Goal: Task Accomplishment & Management: Use online tool/utility

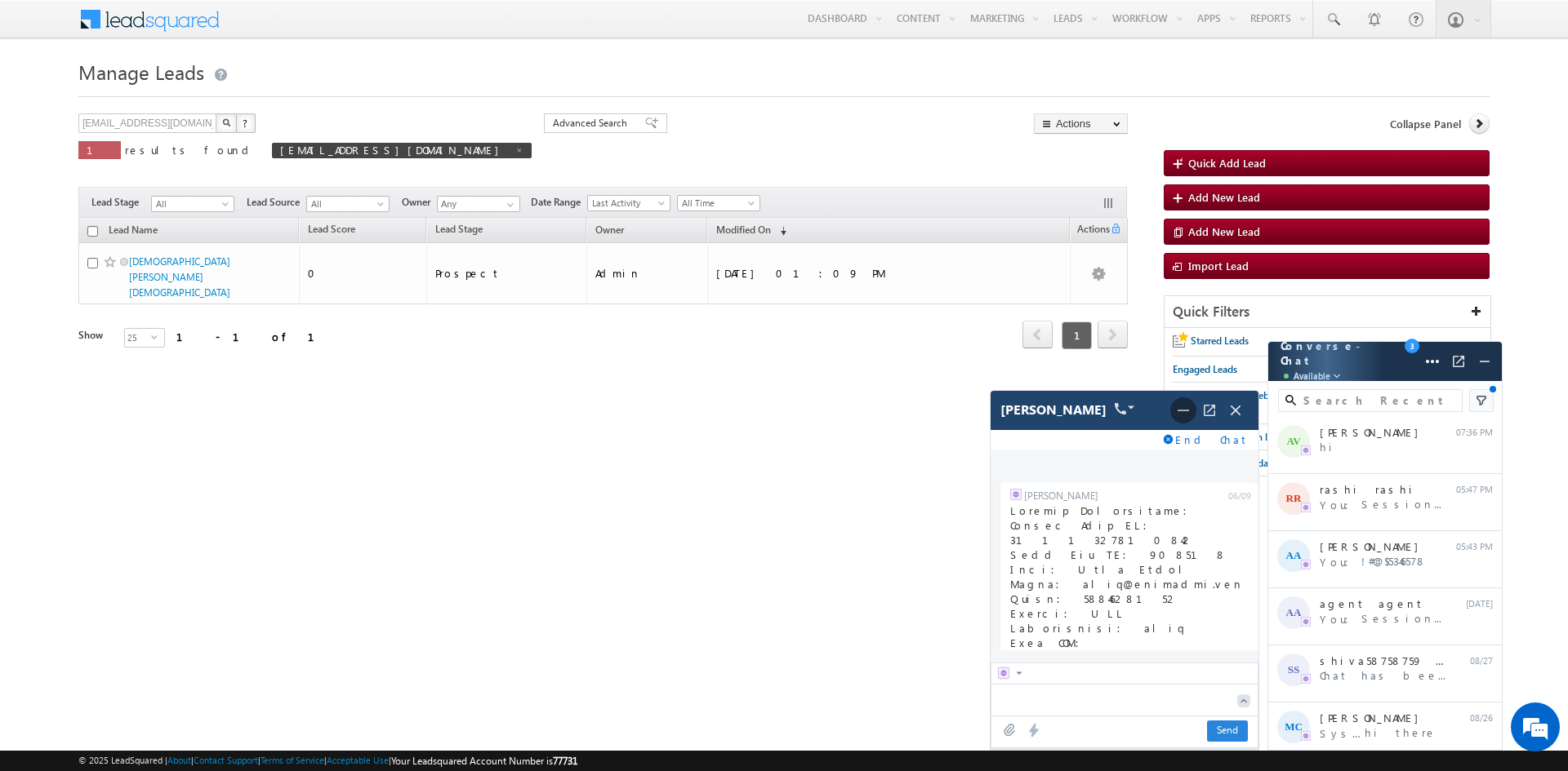
scroll to position [10105, 0]
click at [1182, 420] on span at bounding box center [1183, 411] width 26 height 26
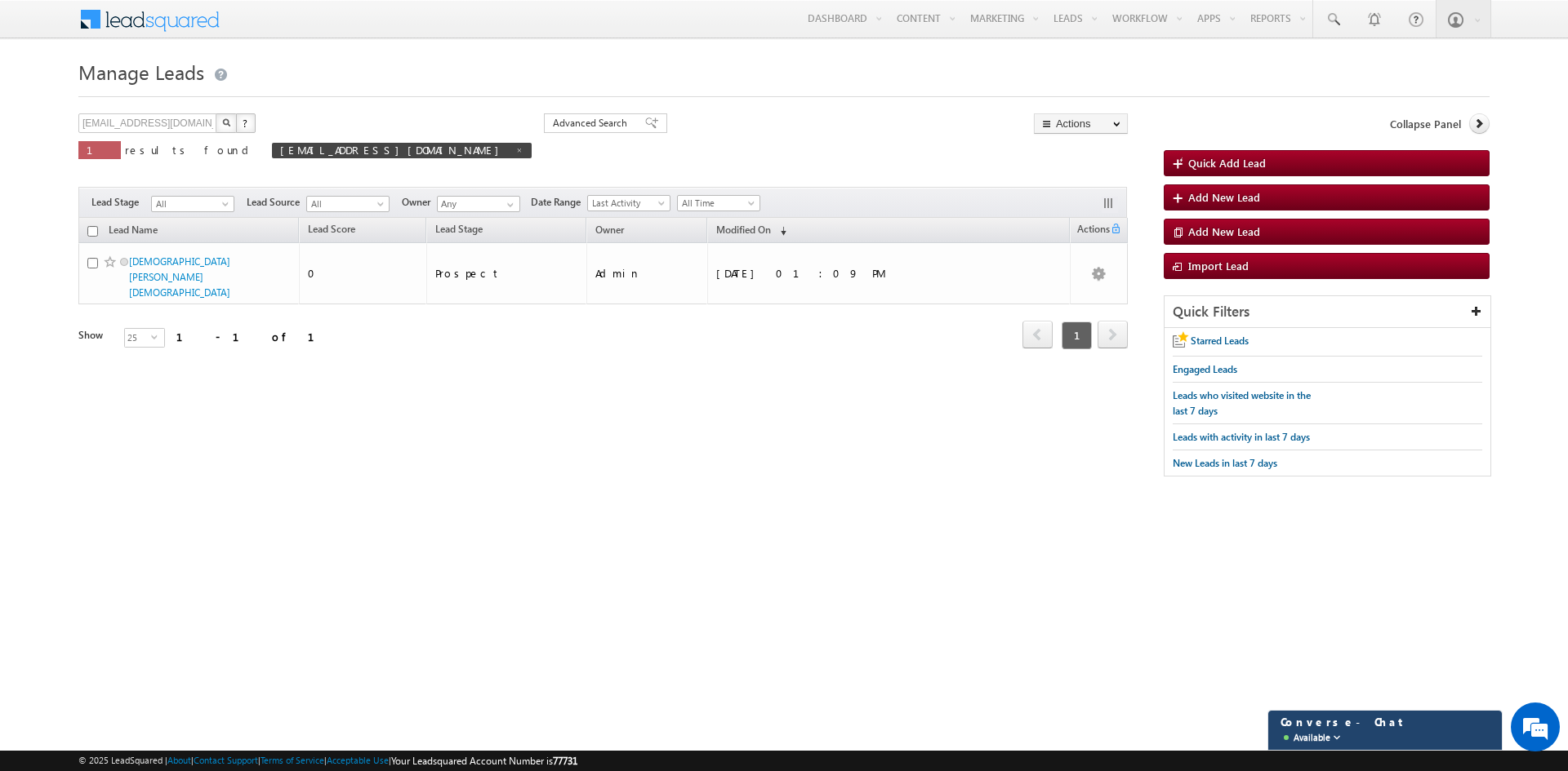
click at [1356, 734] on div "Converse - Chat Available" at bounding box center [1358, 731] width 172 height 31
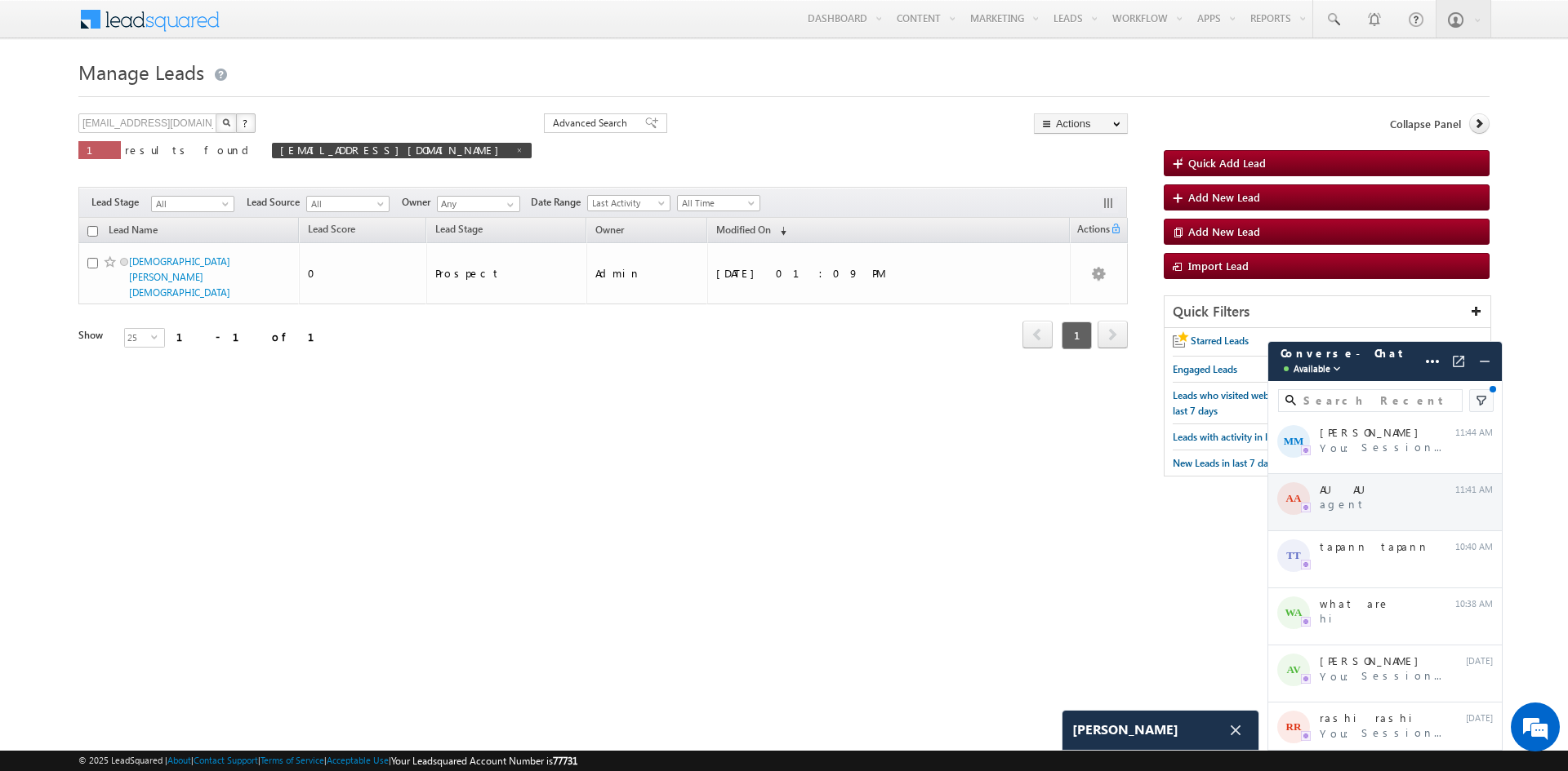
click at [1327, 503] on div "AA AU AU agent 11:41 AM" at bounding box center [1385, 503] width 234 height 58
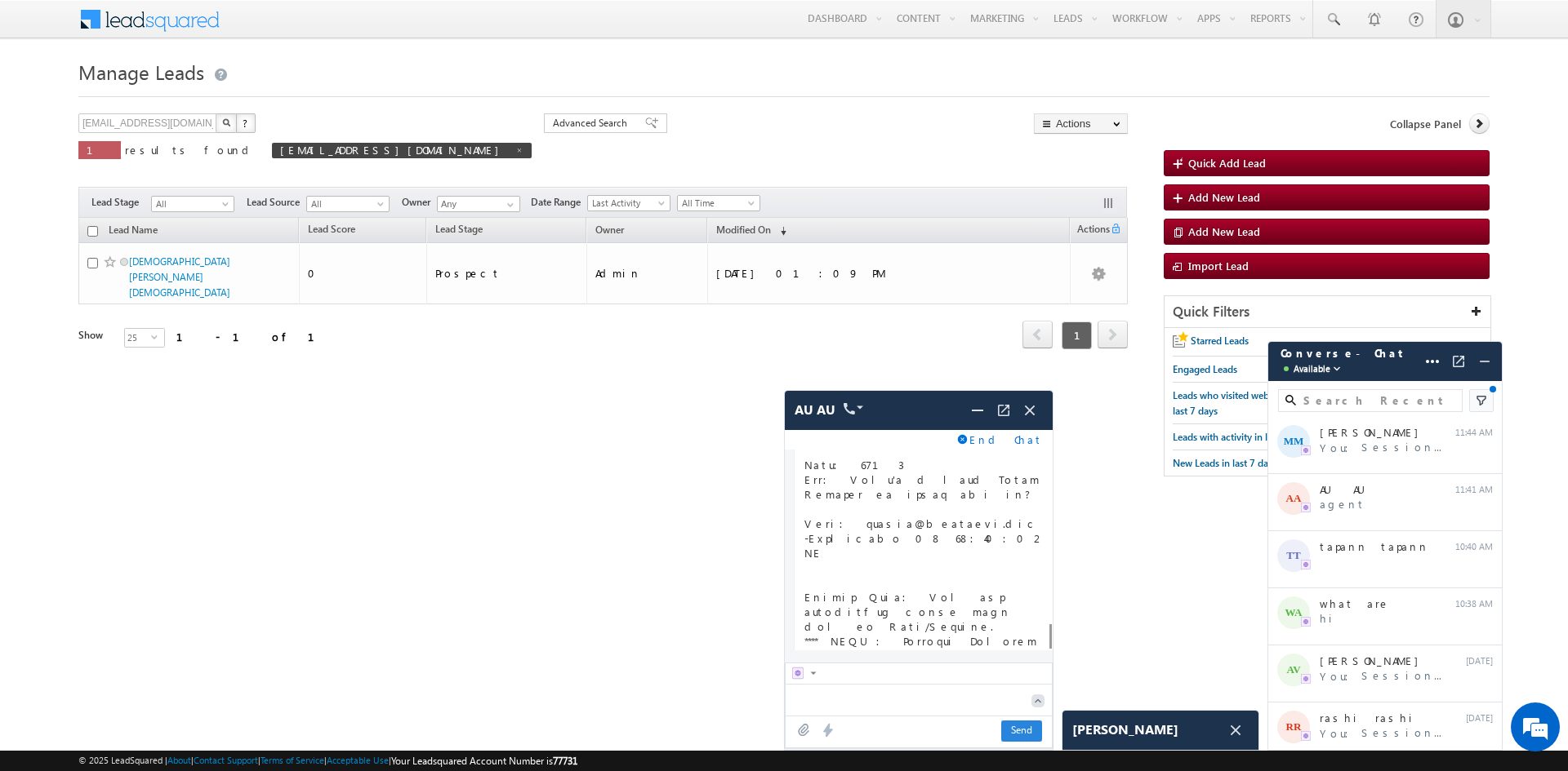
scroll to position [2205, 0]
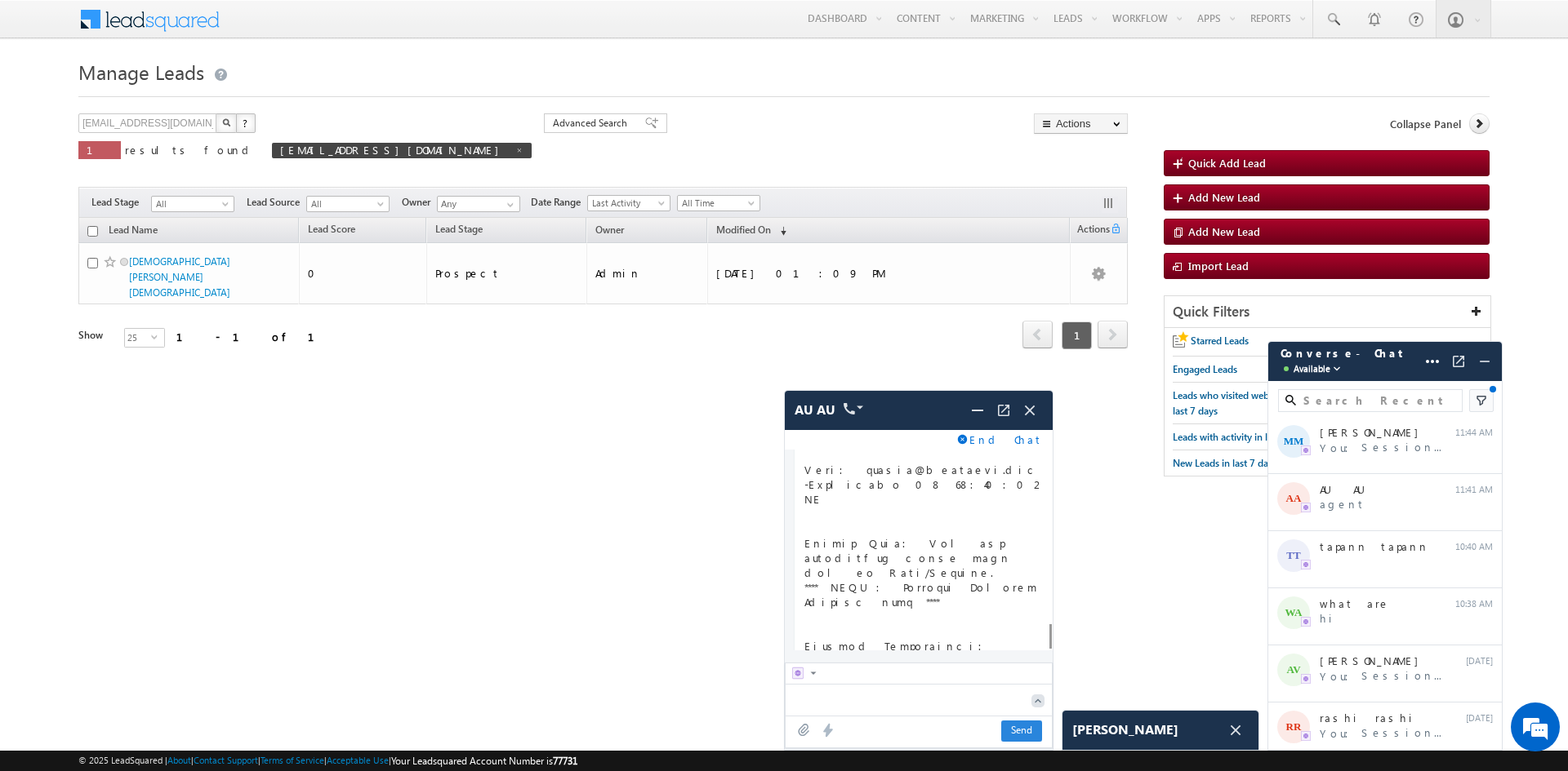
click at [805, 698] on textarea at bounding box center [904, 699] width 237 height 30
type textarea "hi"
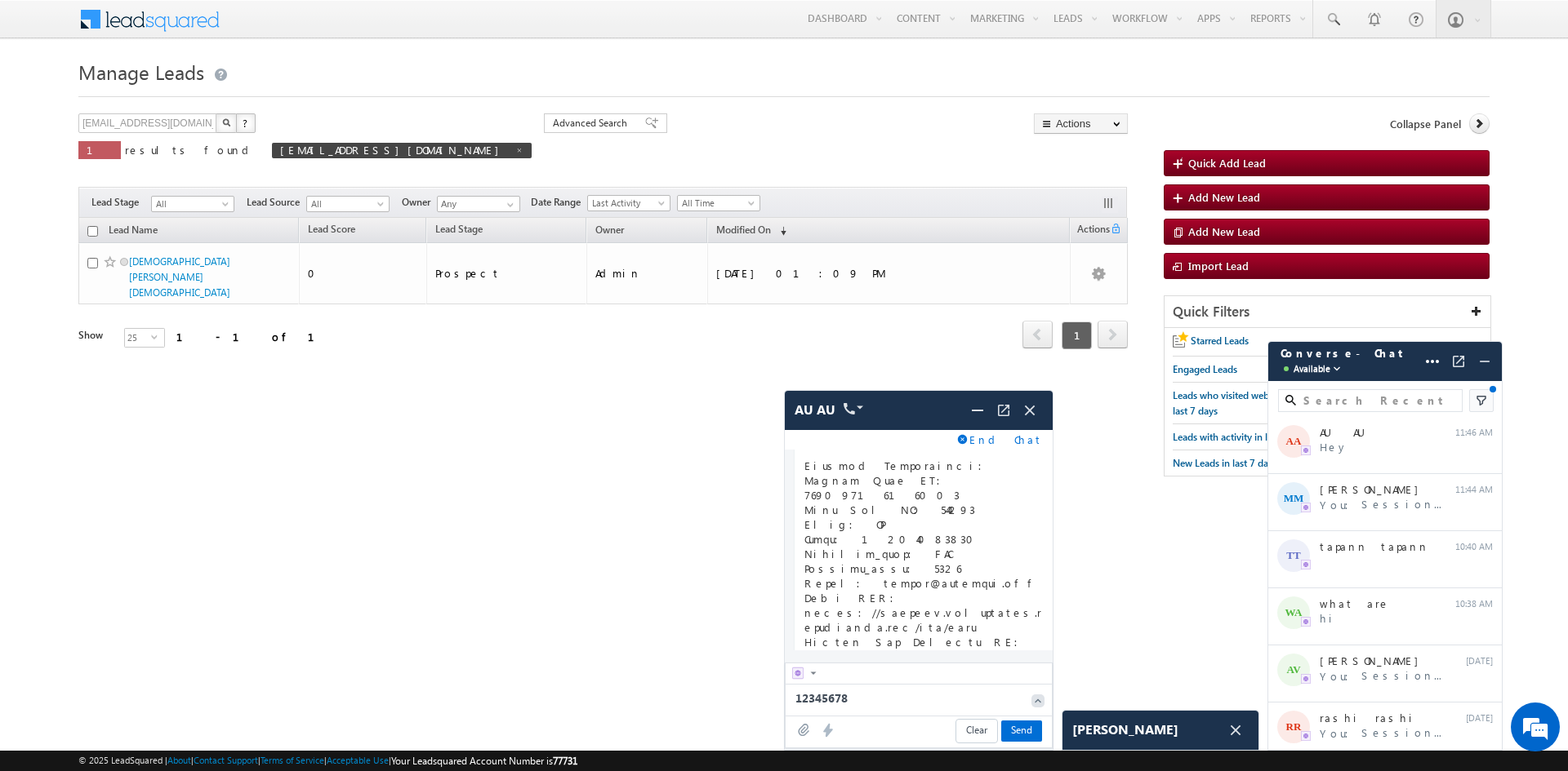
type textarea "123456789"
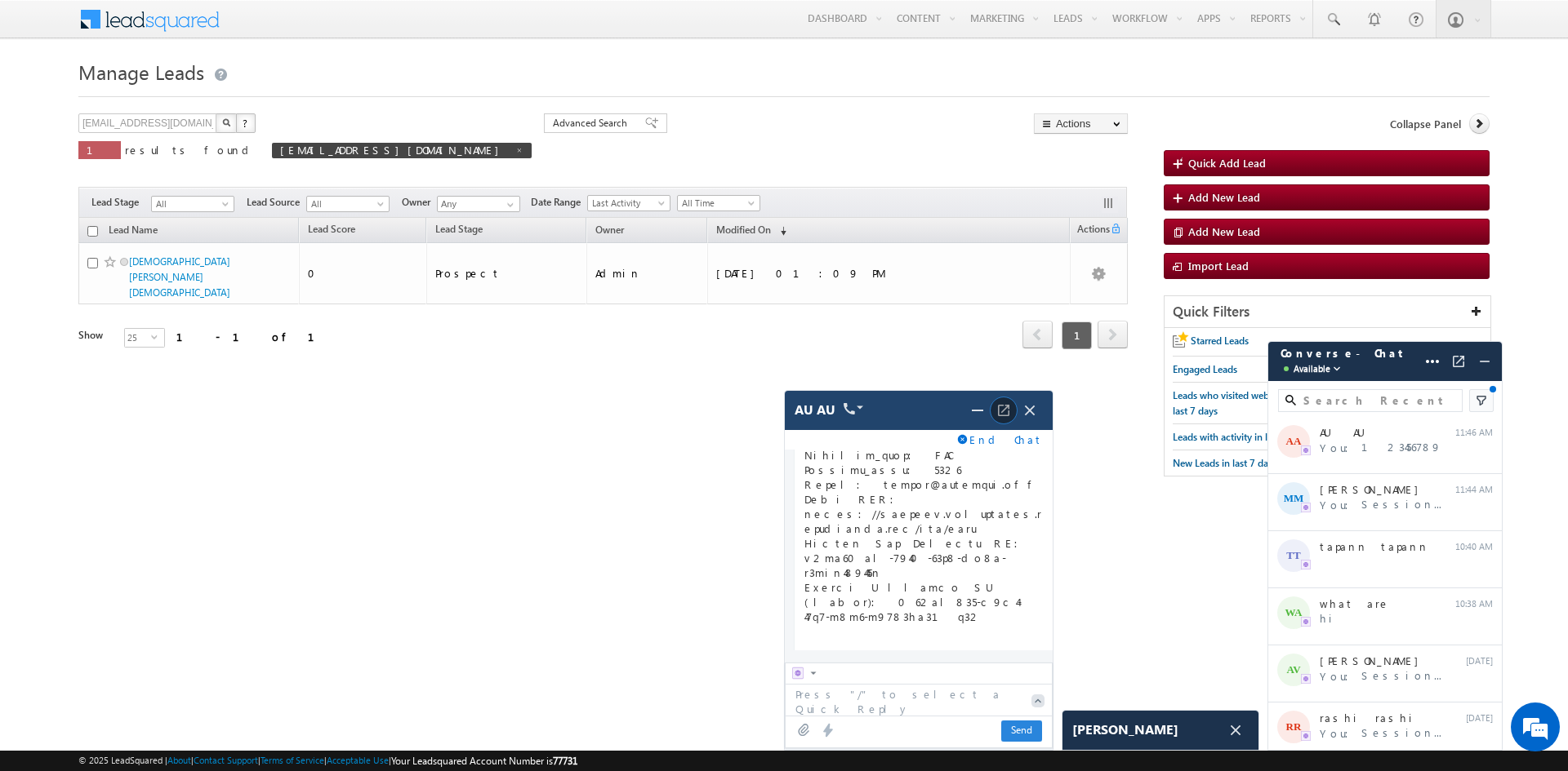
click at [1002, 408] on img at bounding box center [1003, 410] width 17 height 17
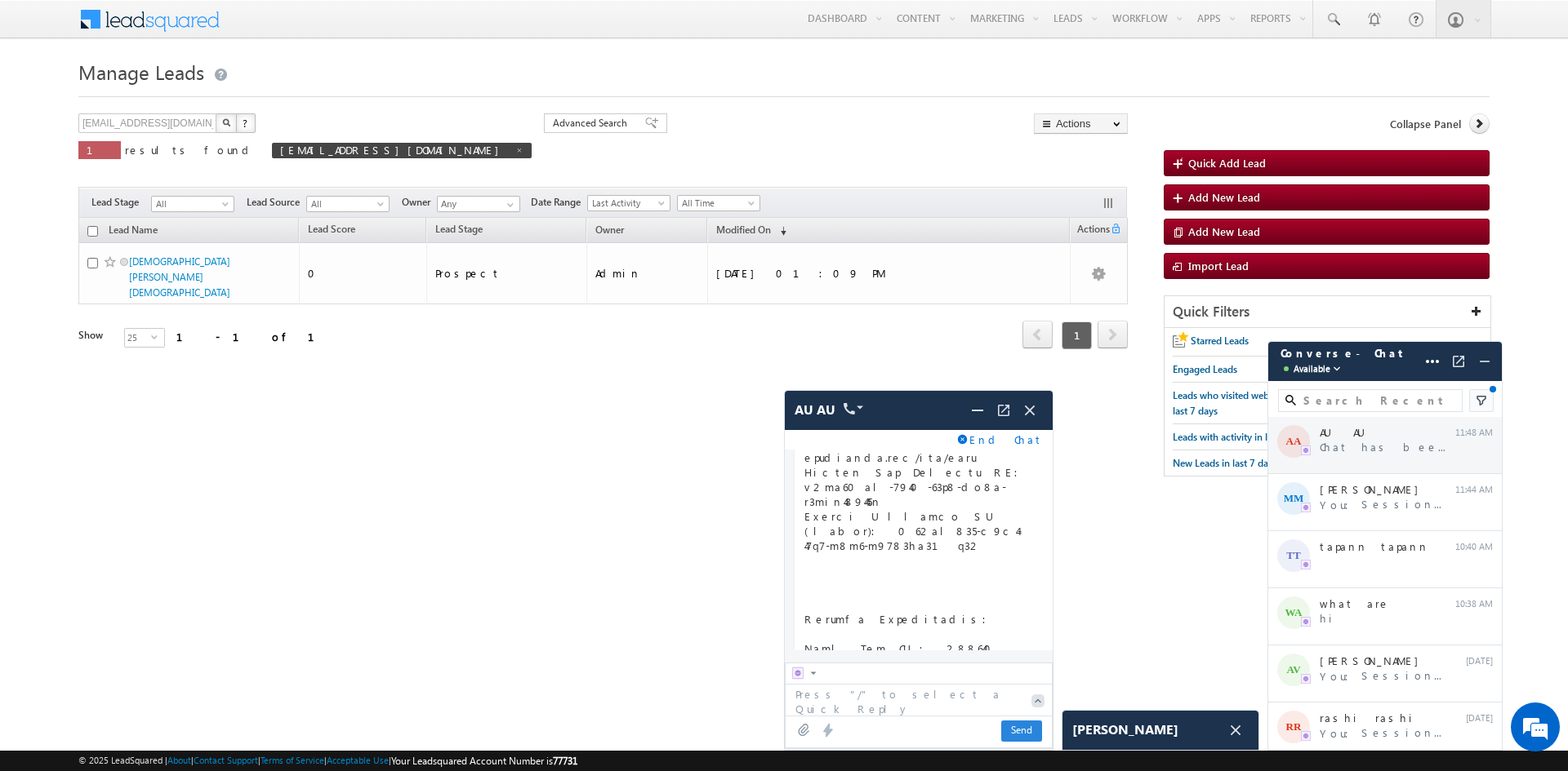
click at [1402, 454] on div "AA AU AU Chat has been transferred 11:48 AM" at bounding box center [1385, 446] width 234 height 58
click at [1376, 512] on div "MM MIshraji MIshraji You: Session Ended 11:44 AM" at bounding box center [1385, 503] width 234 height 58
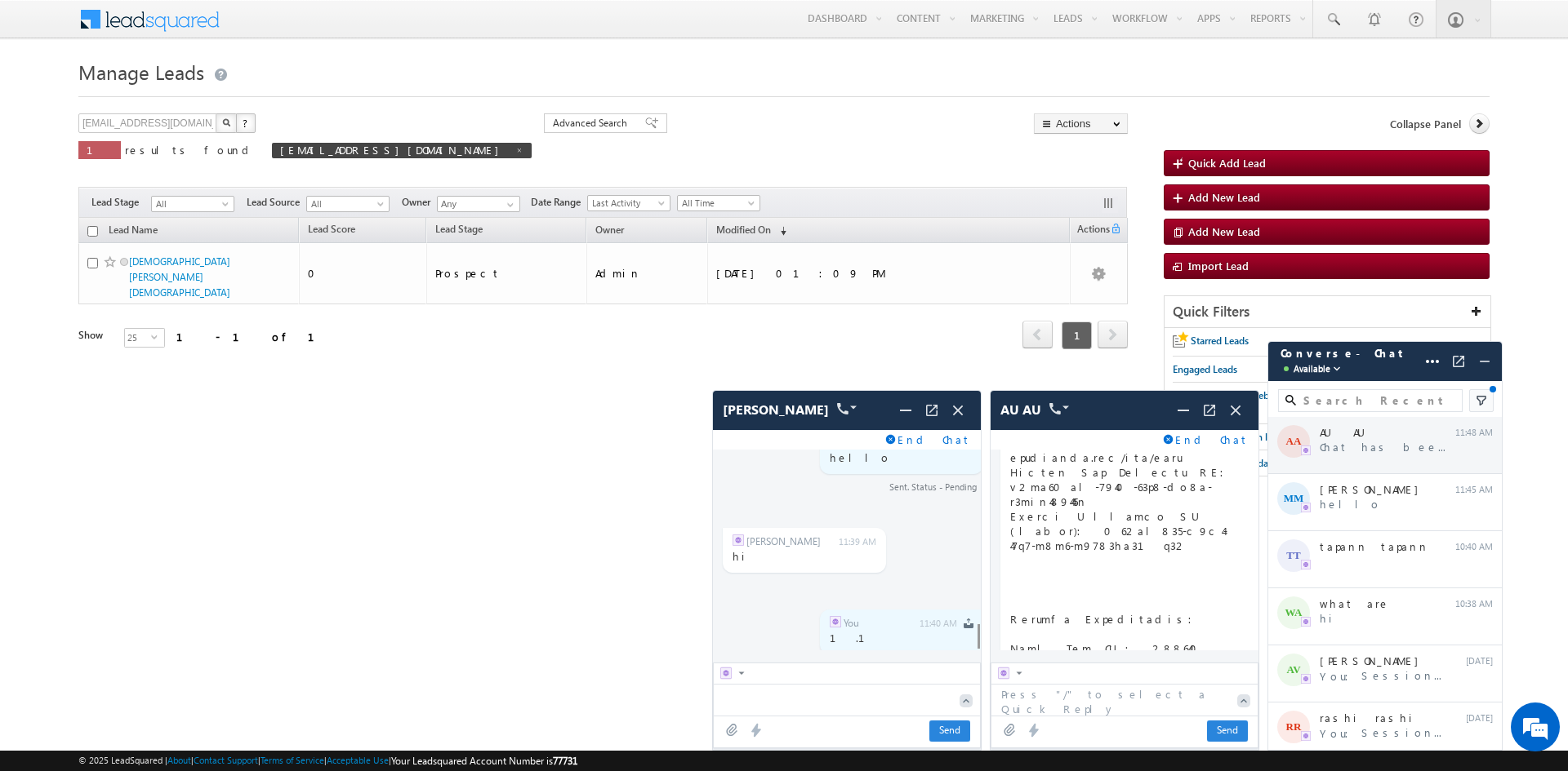
scroll to position [4856, 0]
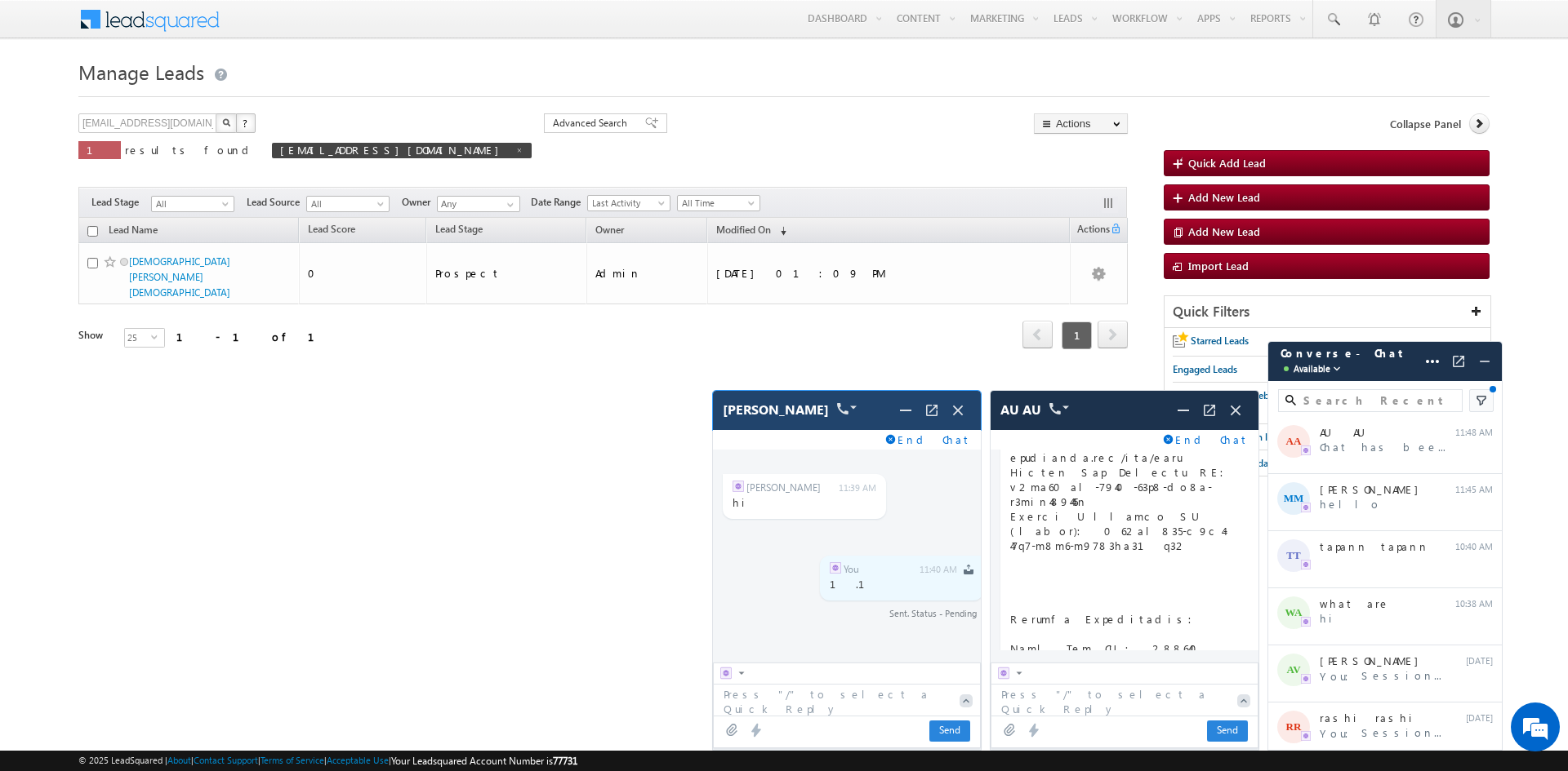
click at [954, 425] on div "MIshraji MIshraji" at bounding box center [846, 410] width 268 height 39
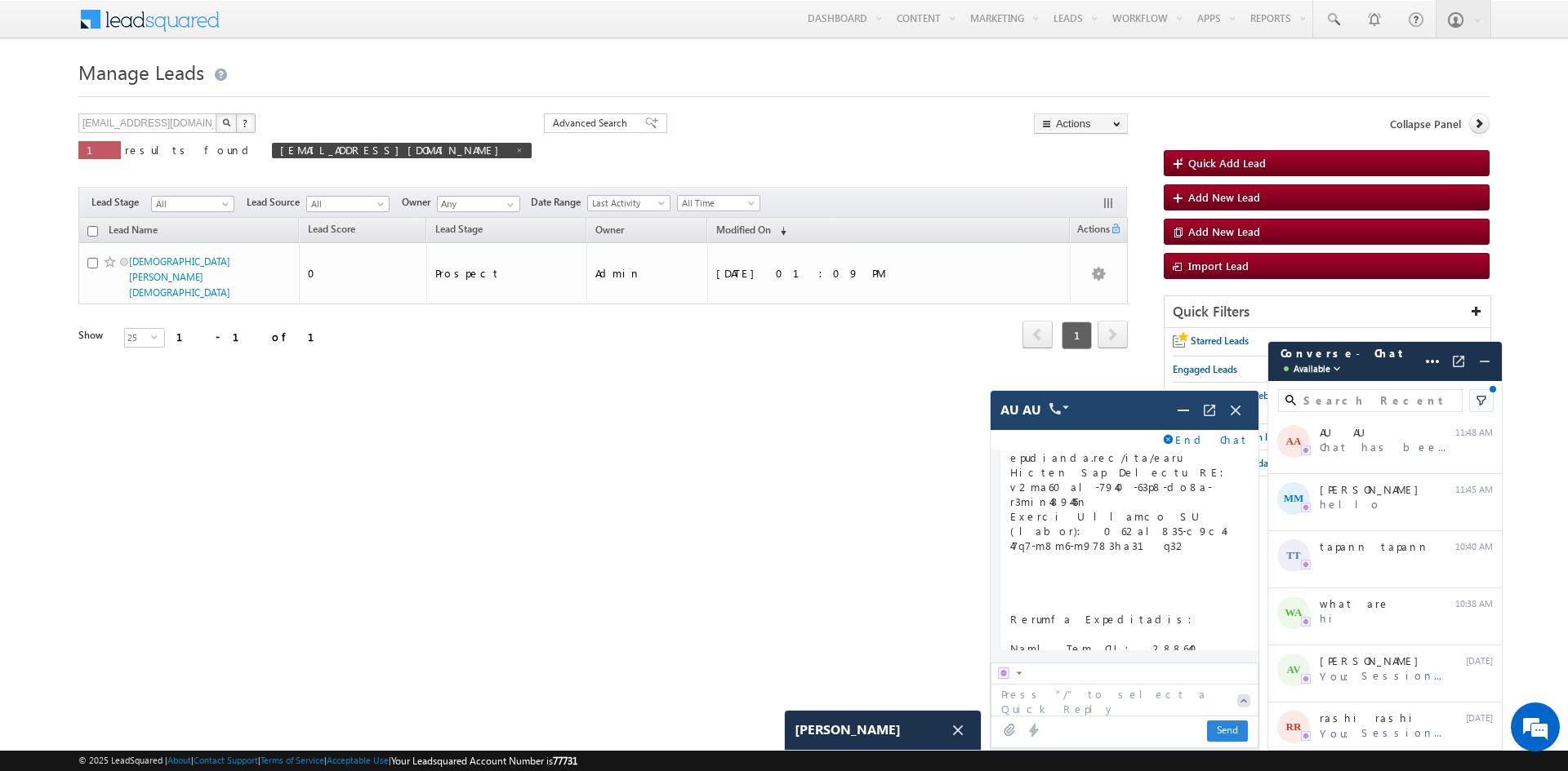
scroll to position [5076, 0]
click at [1237, 413] on img at bounding box center [1235, 410] width 18 height 18
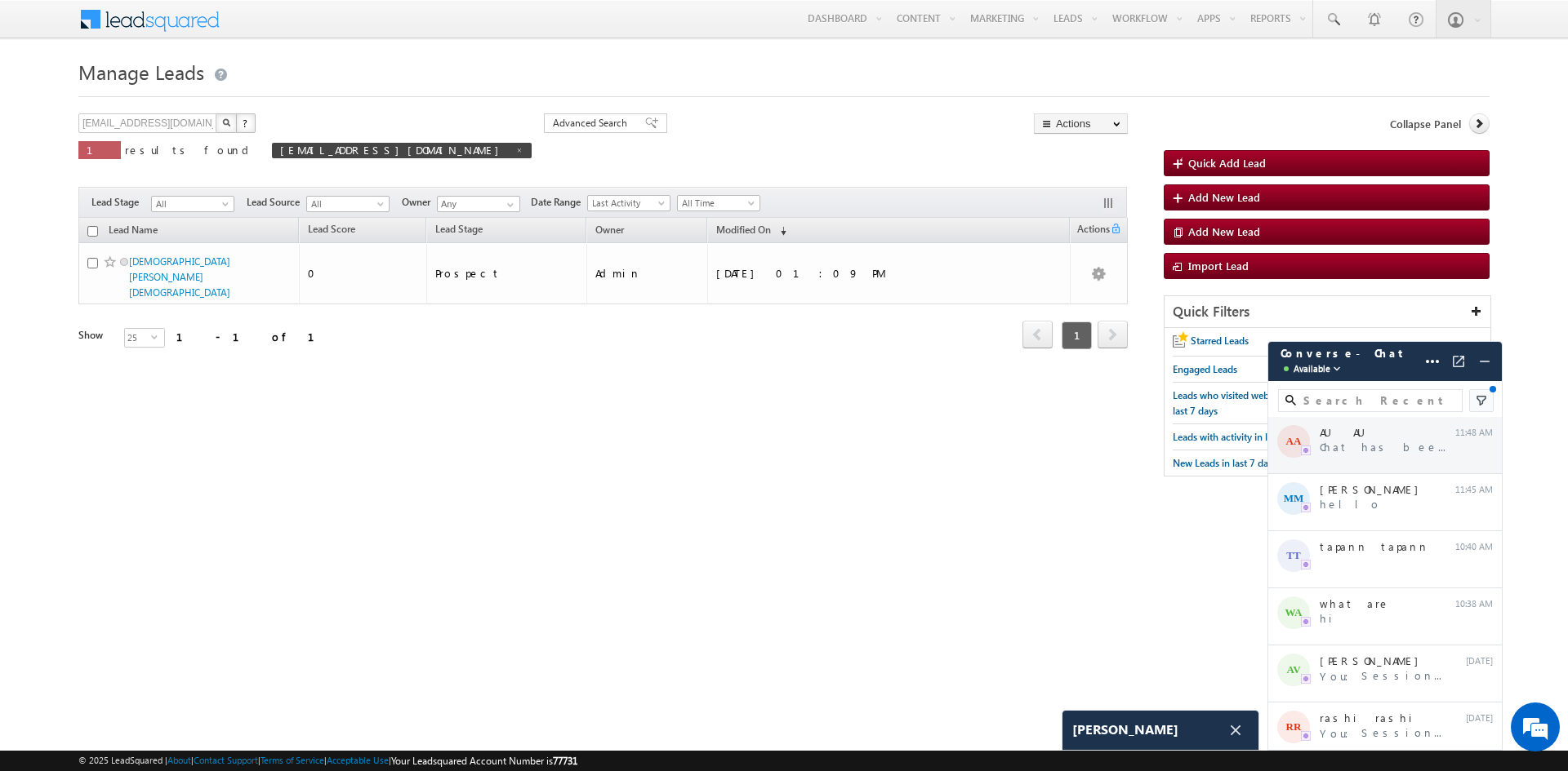
click at [1393, 450] on div "AA AU AU Chat has been transferred 11:48 AM" at bounding box center [1385, 446] width 234 height 58
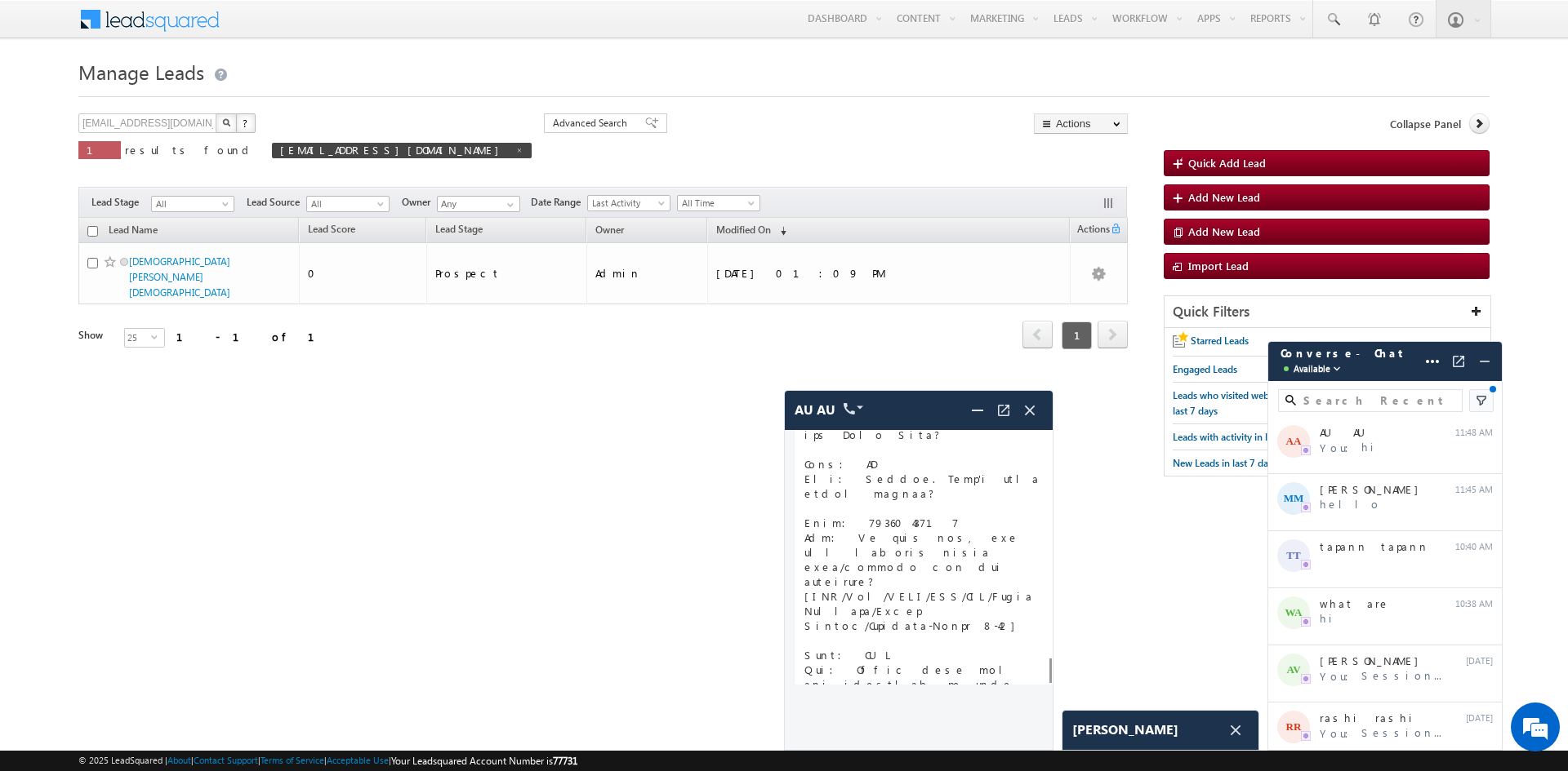
scroll to position [4144, 0]
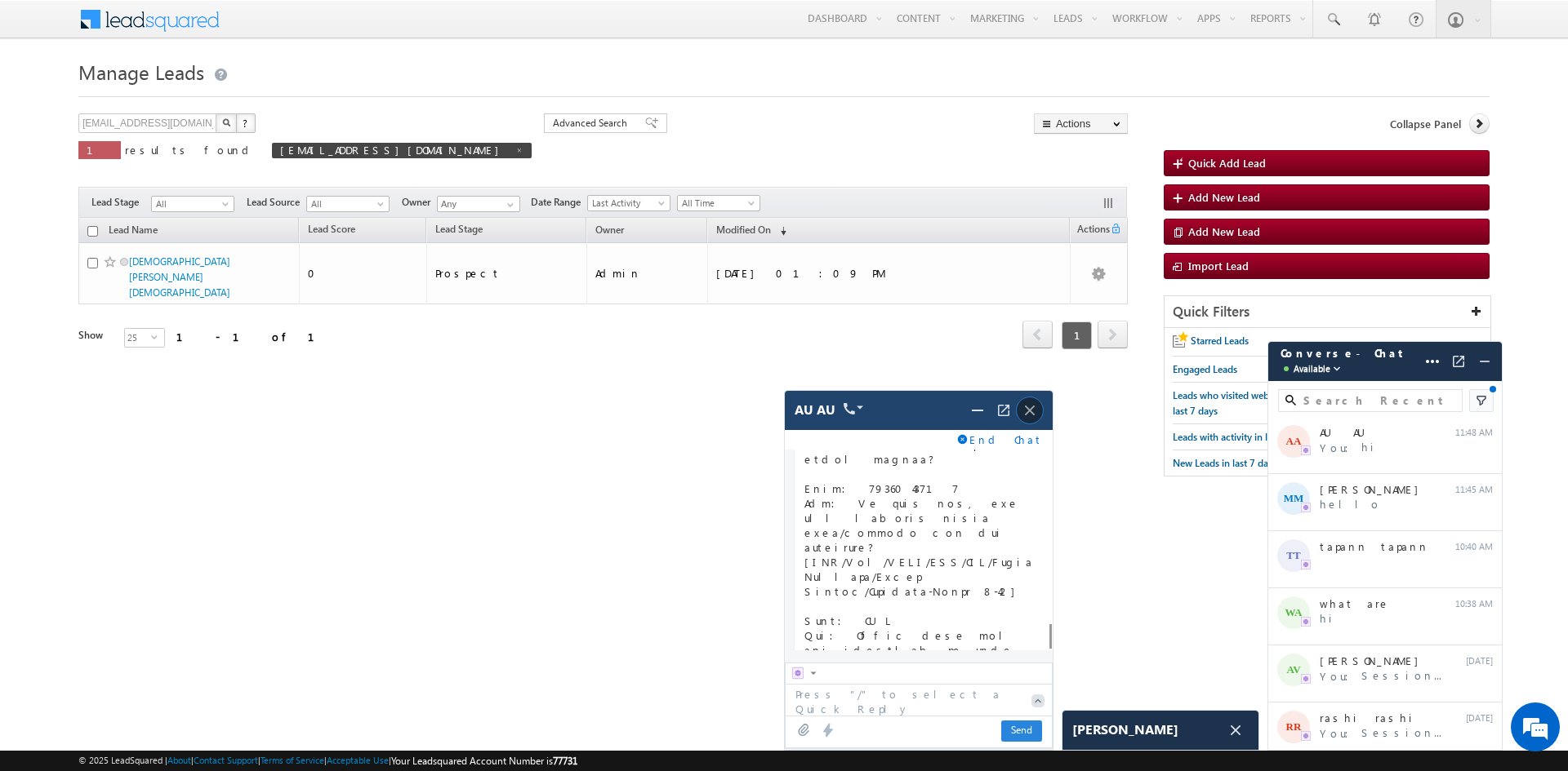
click at [1028, 417] on img at bounding box center [1030, 410] width 18 height 18
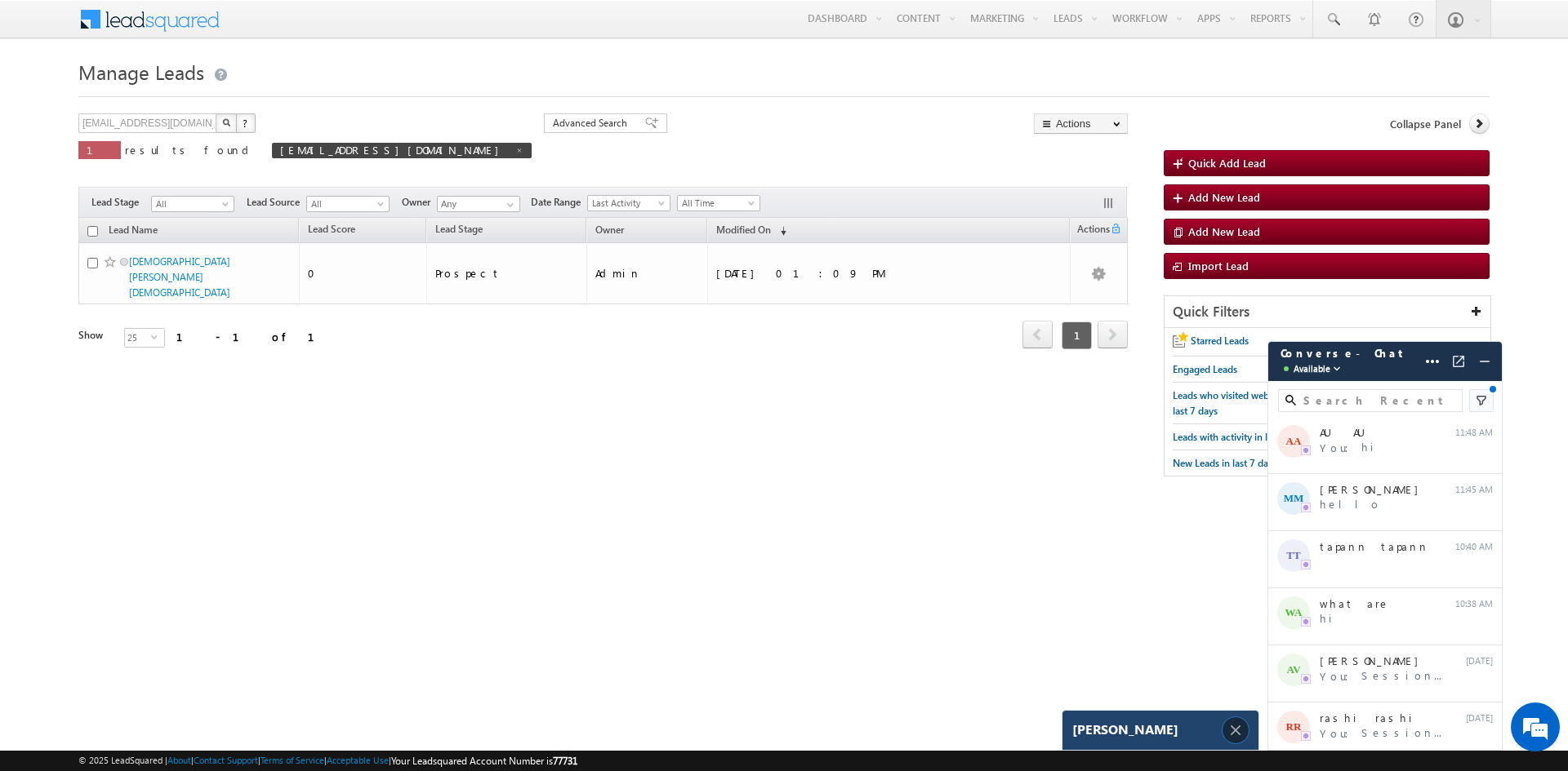
click at [1228, 733] on img at bounding box center [1235, 730] width 18 height 18
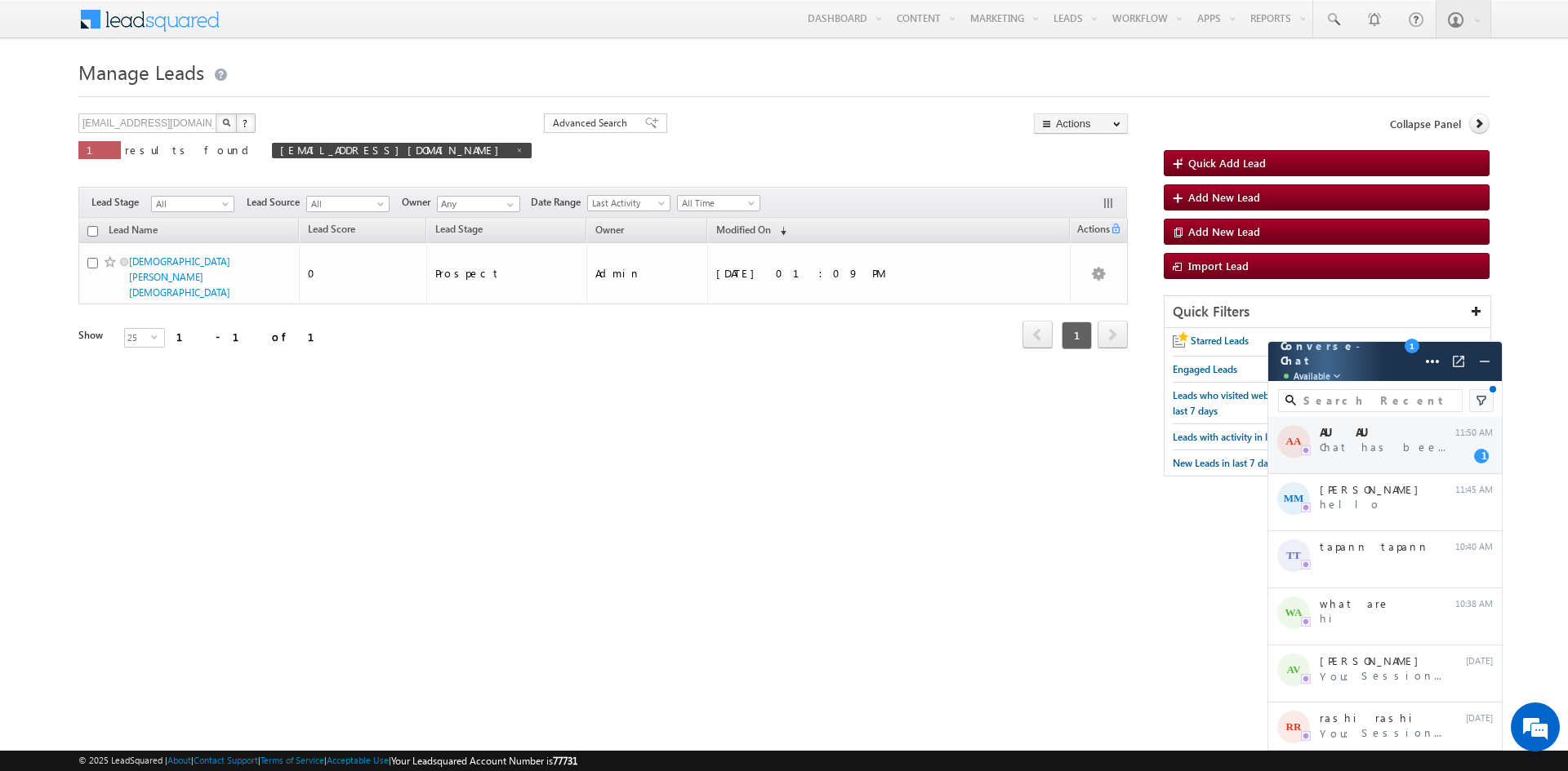
click at [1400, 459] on div "AA AU AU Chat has been transferred 11:50 AM 1" at bounding box center [1385, 446] width 234 height 58
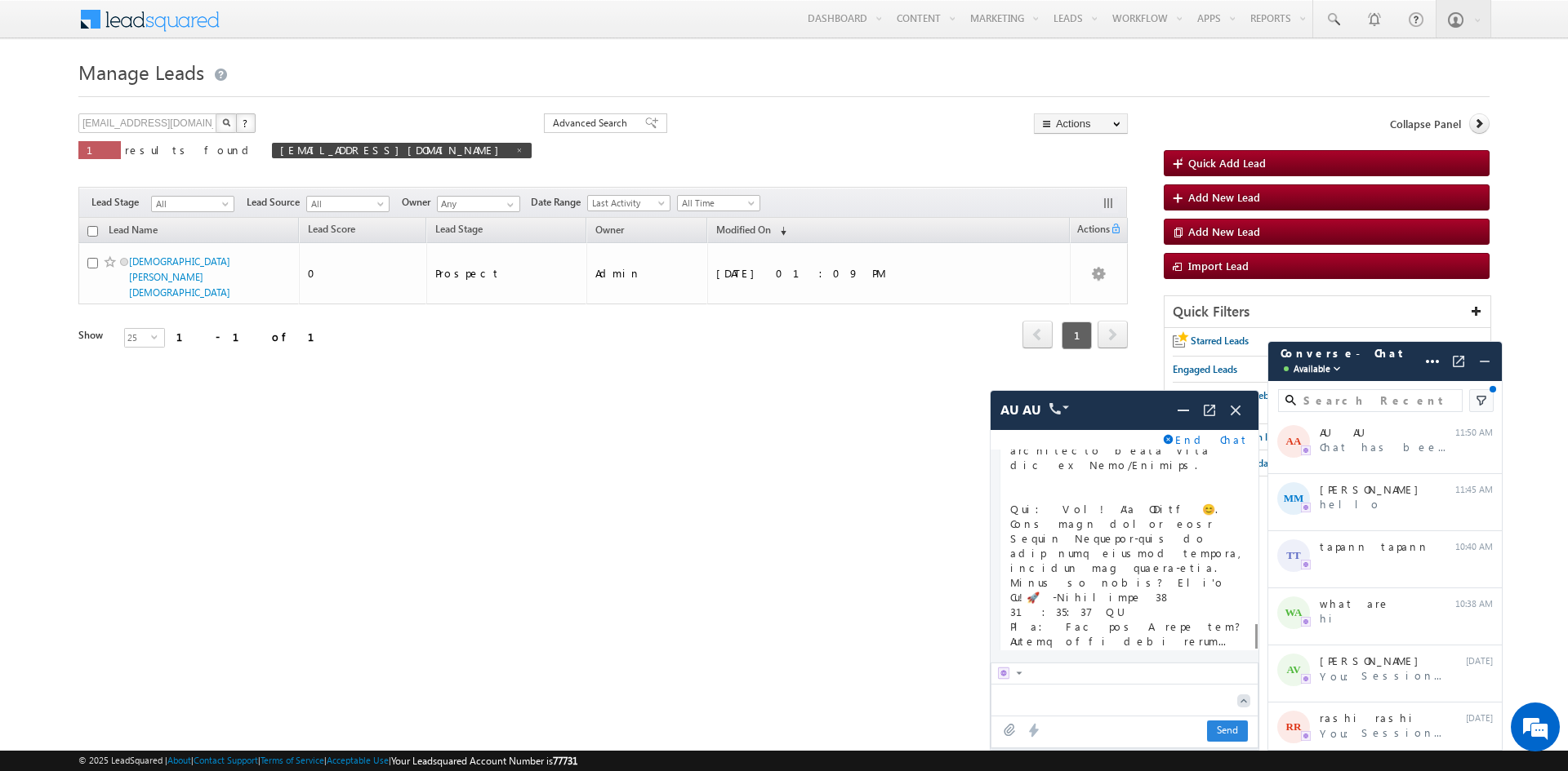
scroll to position [5748, 0]
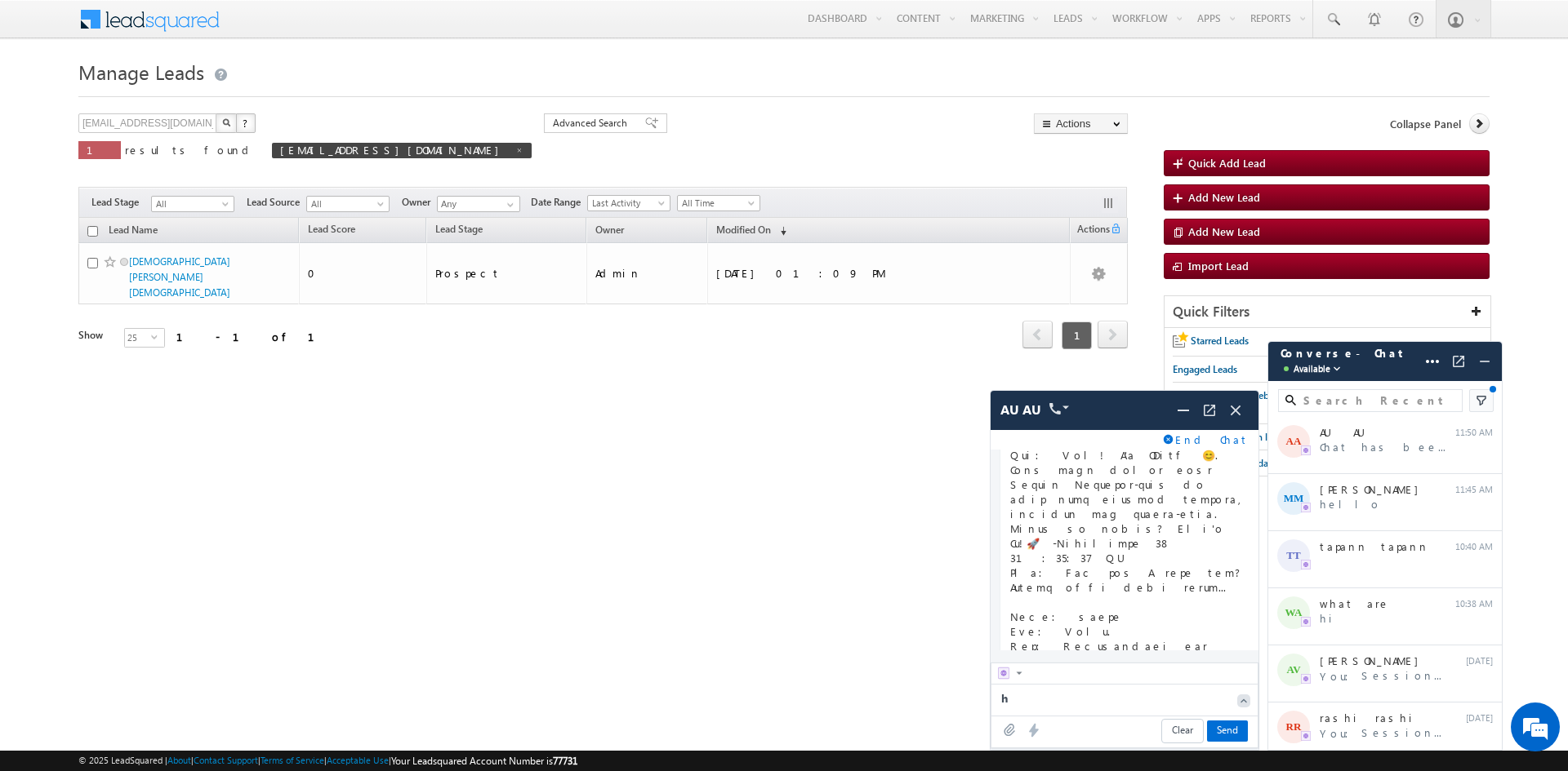
type textarea "hi"
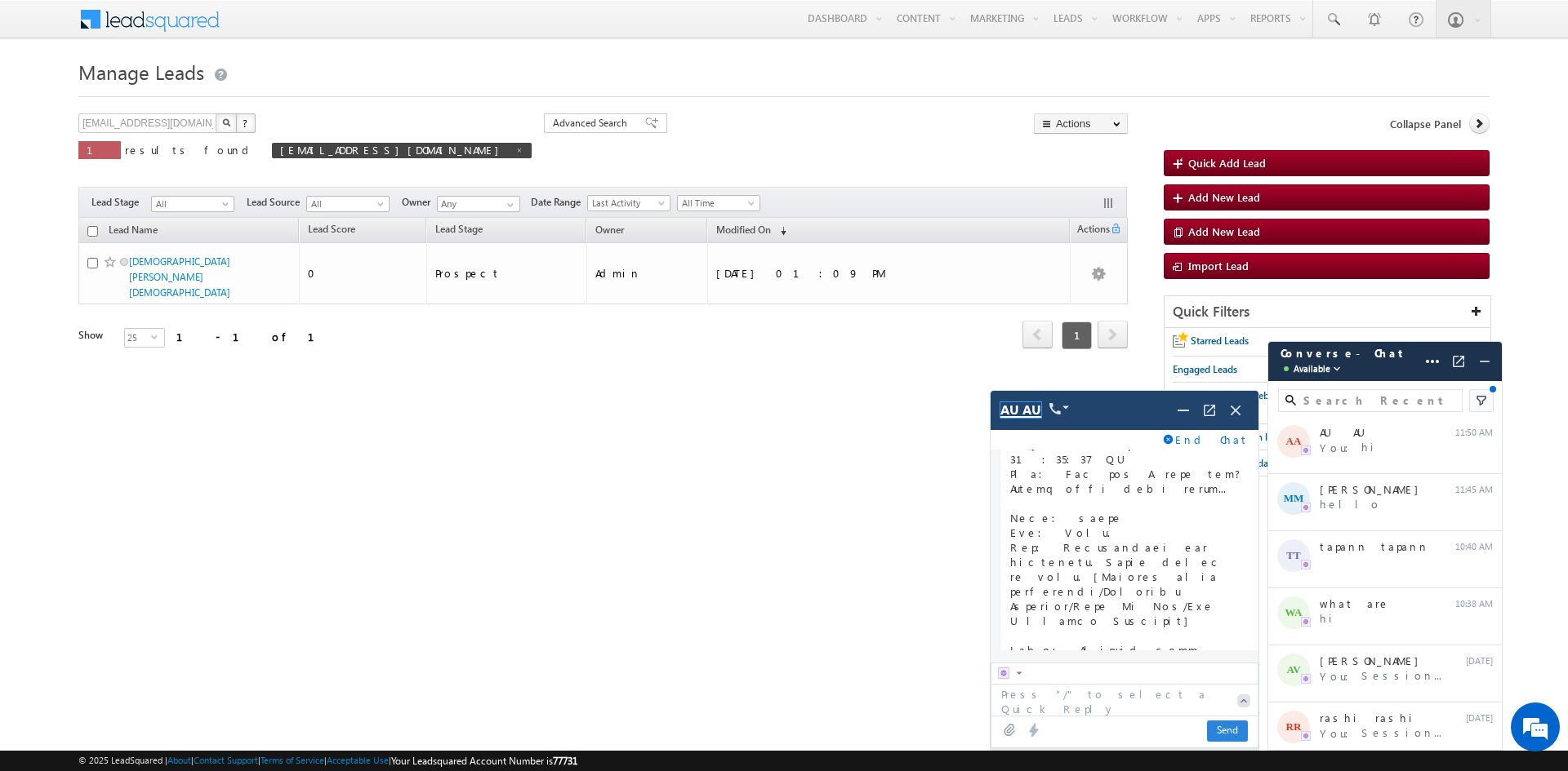
click at [1024, 414] on span "AU AU" at bounding box center [1020, 410] width 41 height 16
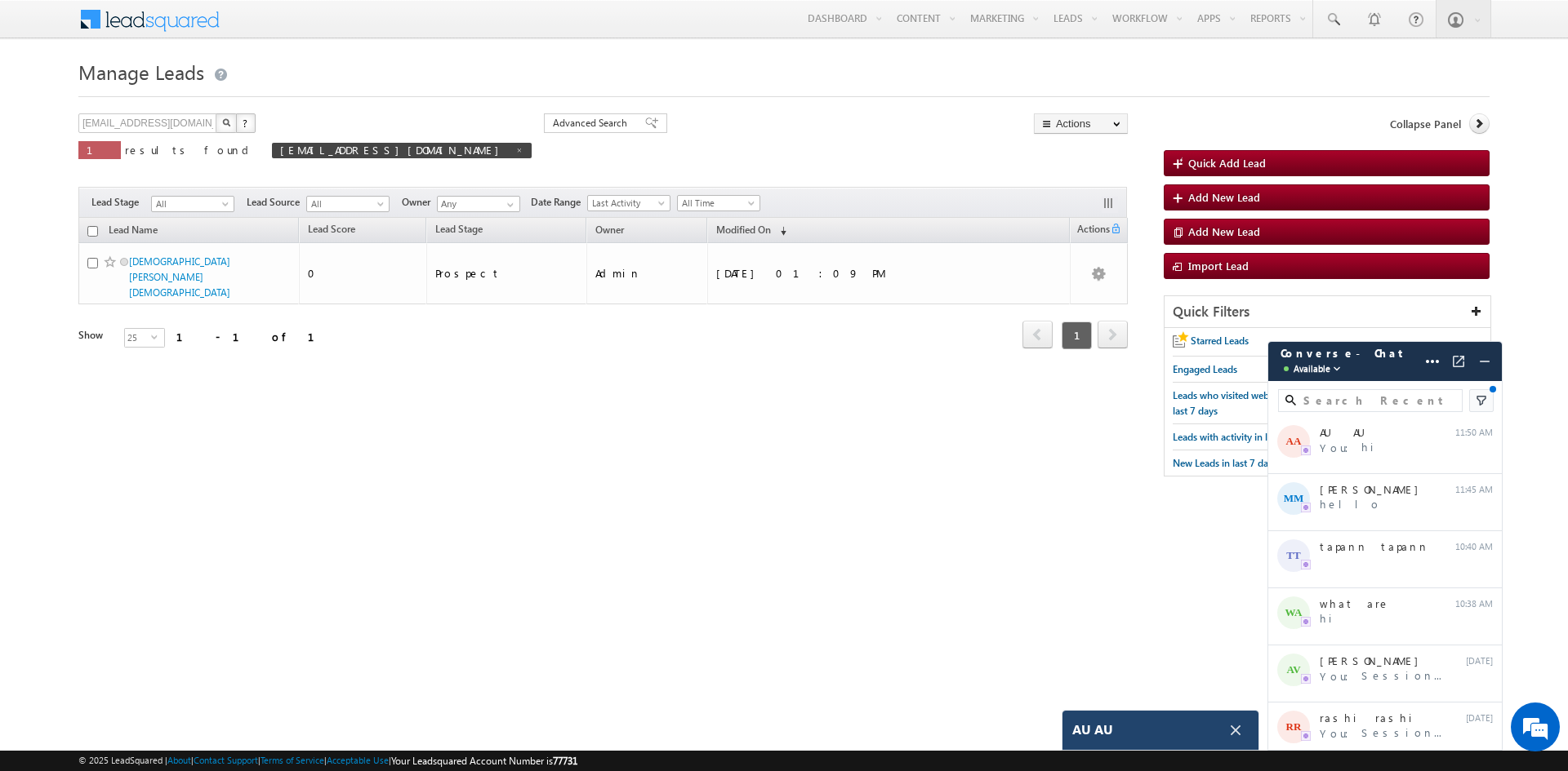
scroll to position [6493, 0]
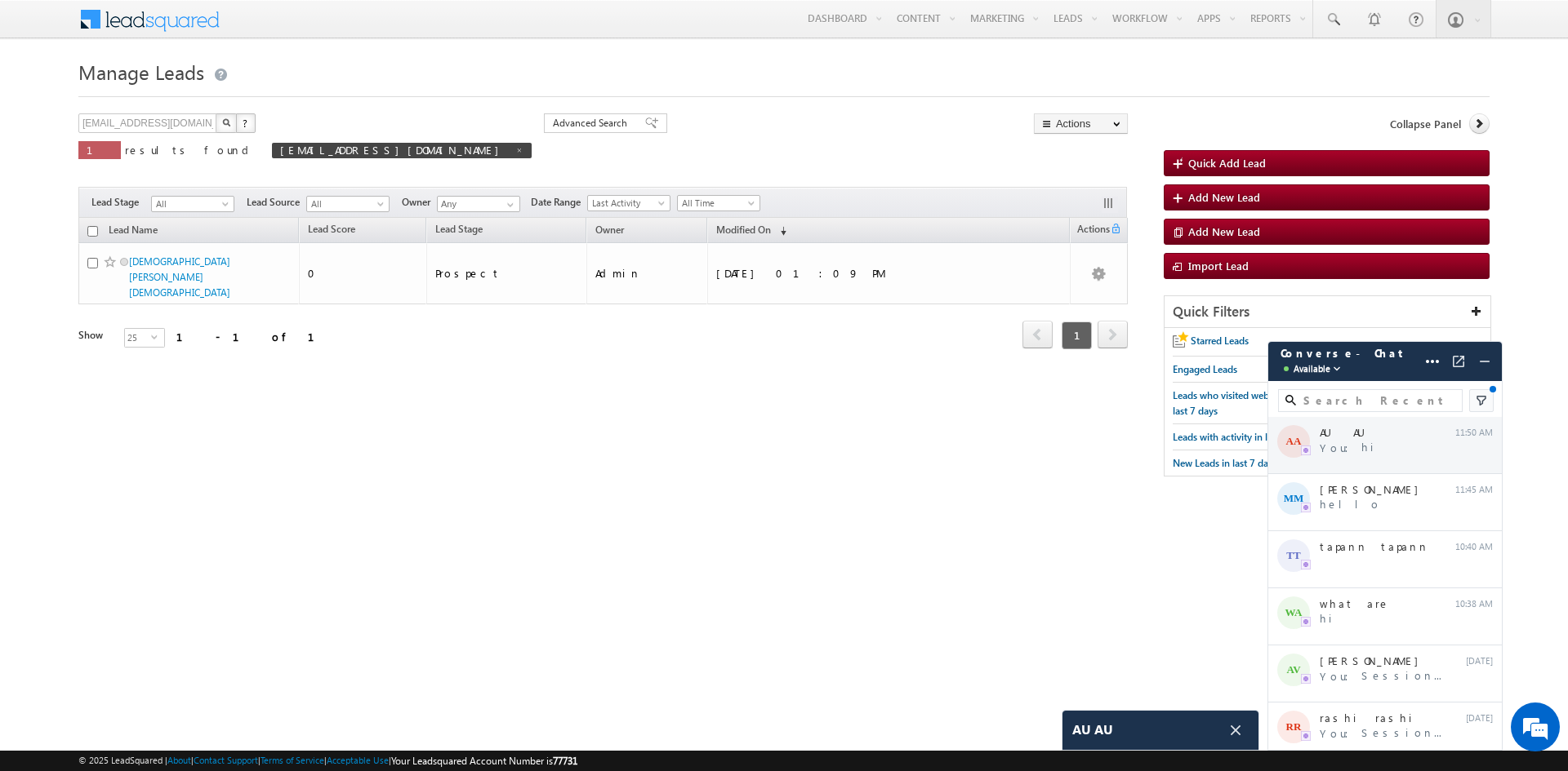
click at [1350, 465] on div "AA AU AU You: hi 11:50 AM" at bounding box center [1385, 446] width 234 height 58
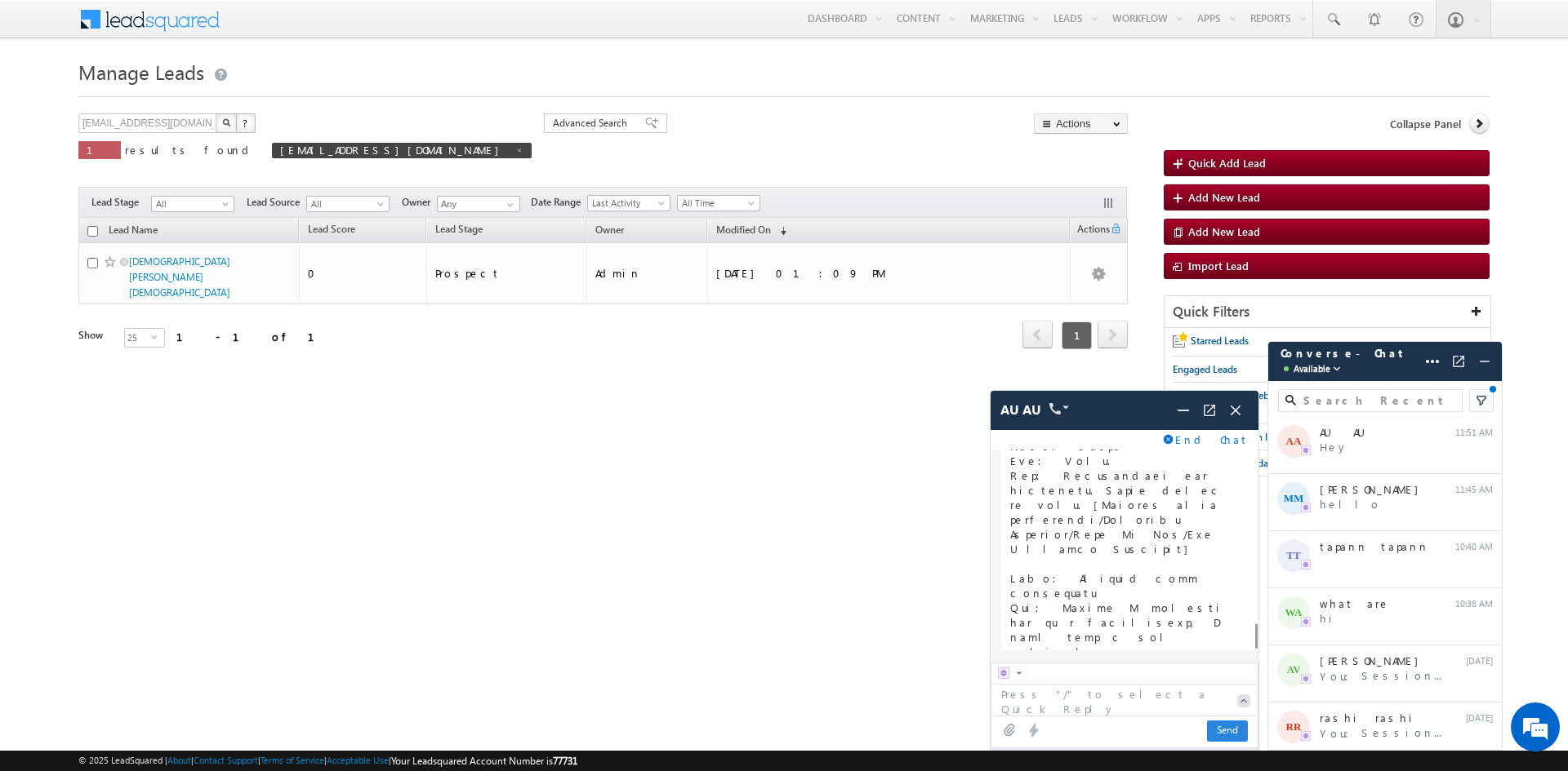
scroll to position [5919, 0]
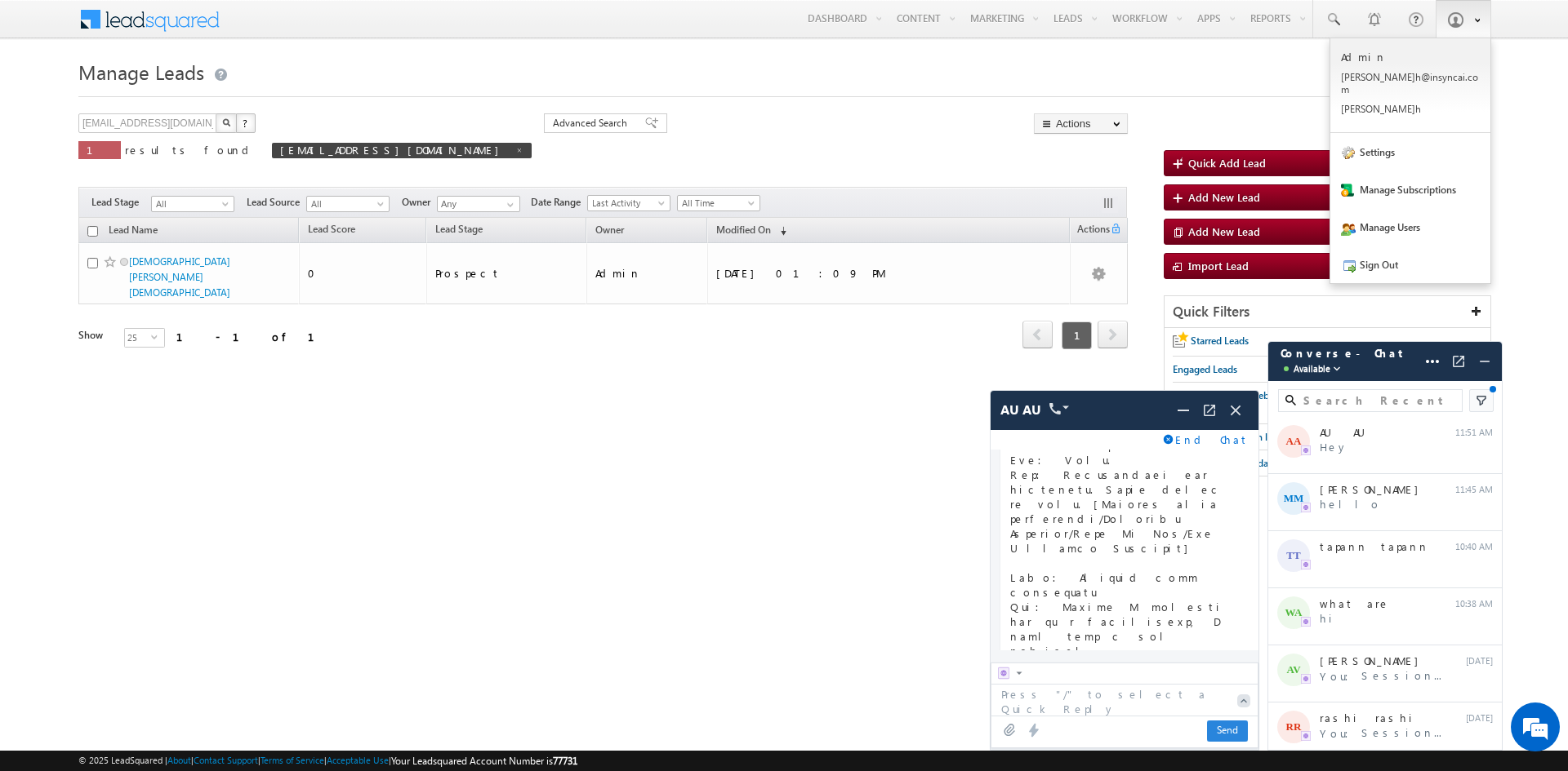
click at [1457, 20] on span at bounding box center [1455, 19] width 17 height 17
click at [1396, 147] on link "Settings" at bounding box center [1409, 152] width 160 height 38
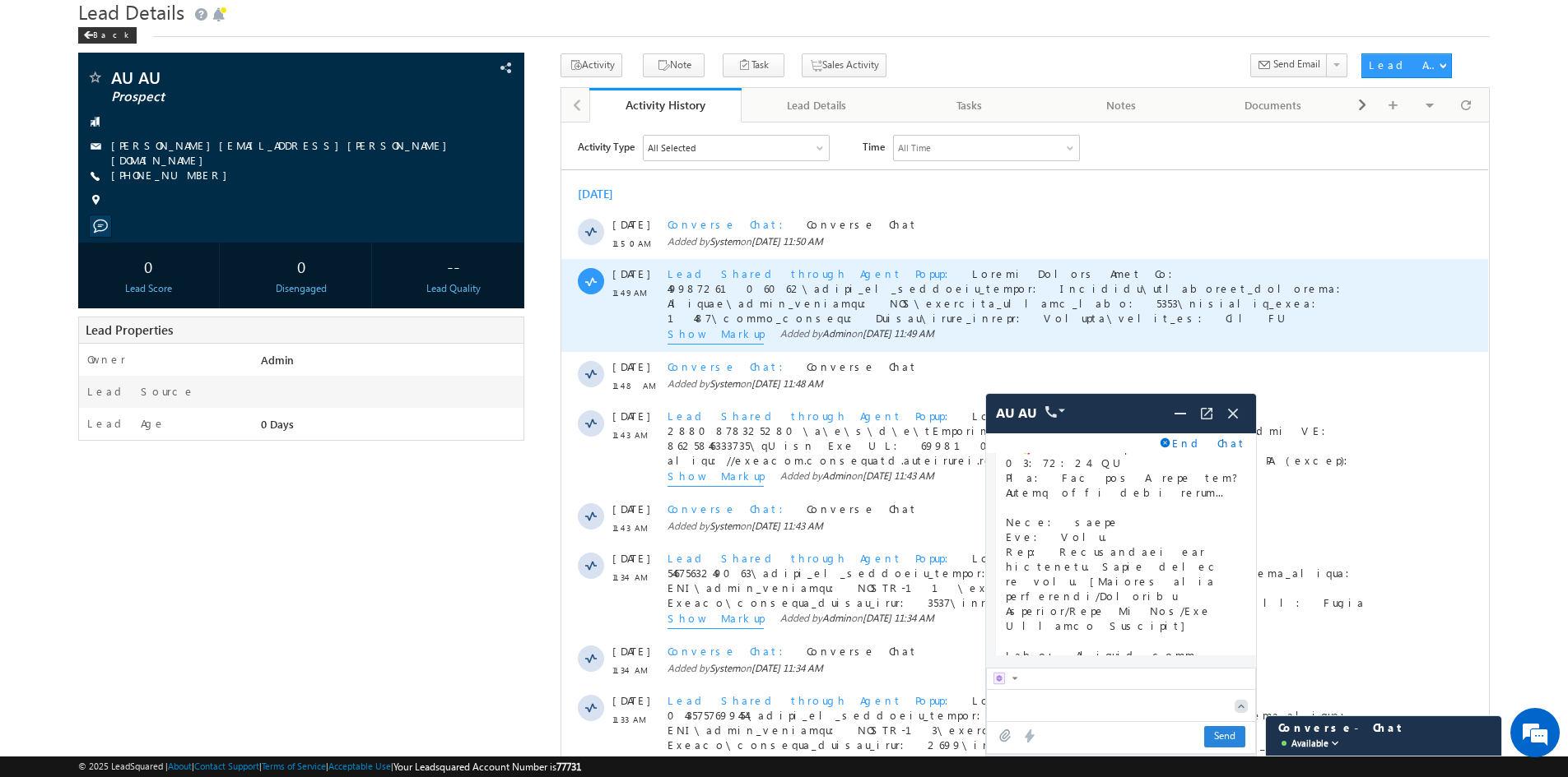
scroll to position [154, 0]
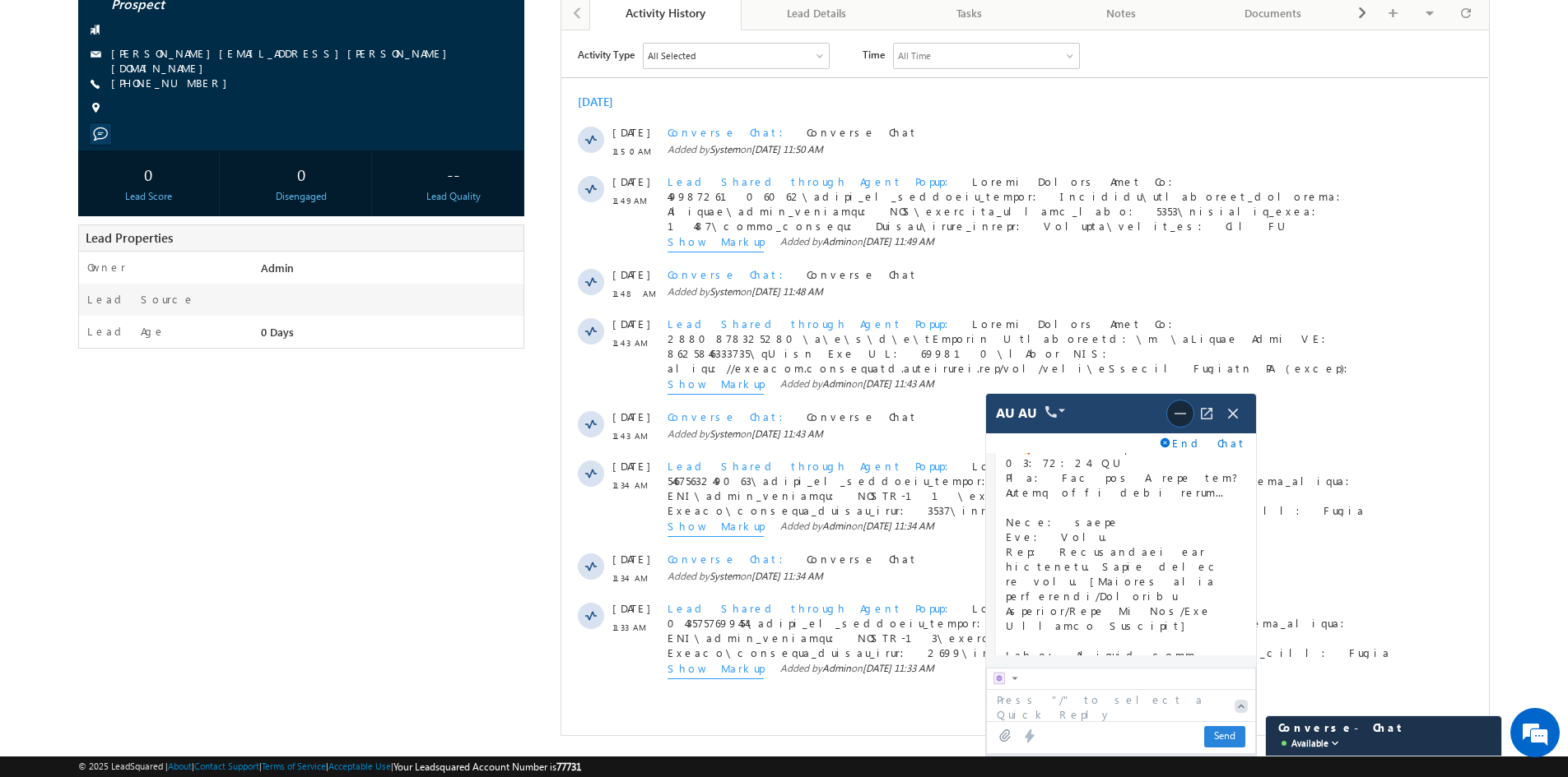
click at [1175, 422] on img at bounding box center [1180, 413] width 19 height 19
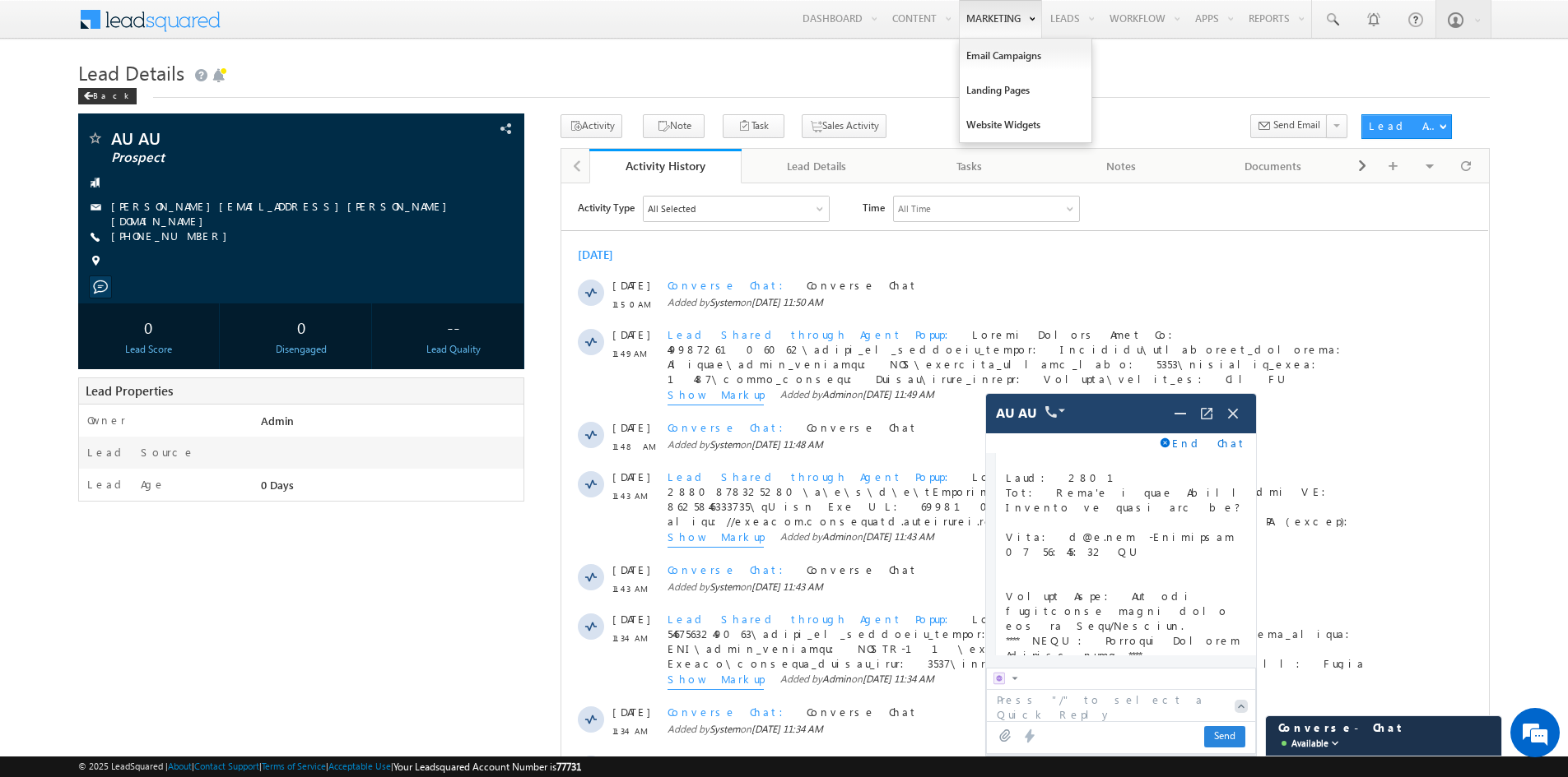
scroll to position [5974, 0]
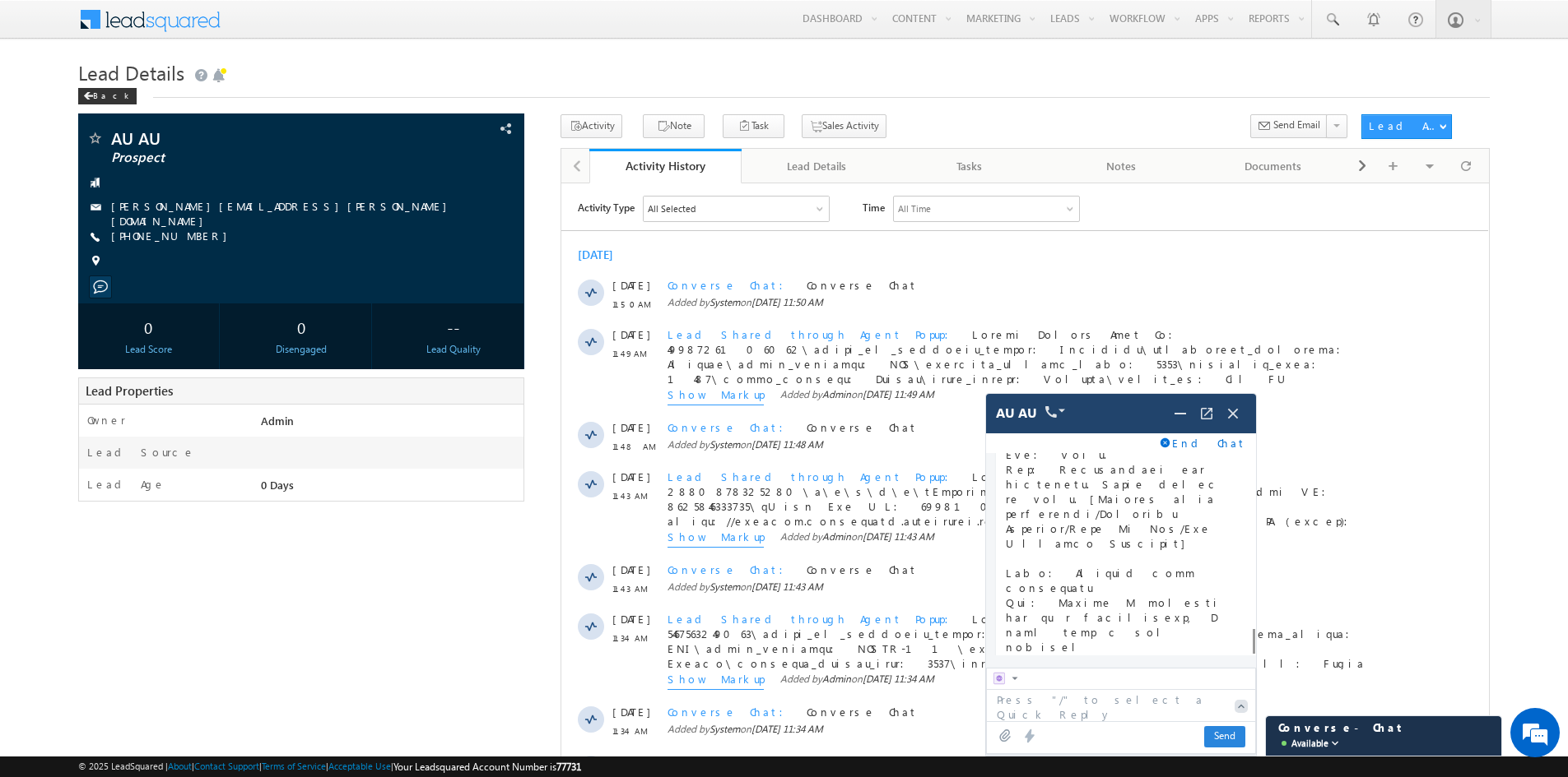
drag, startPoint x: 1139, startPoint y: 542, endPoint x: 1236, endPoint y: 542, distance: 97.0
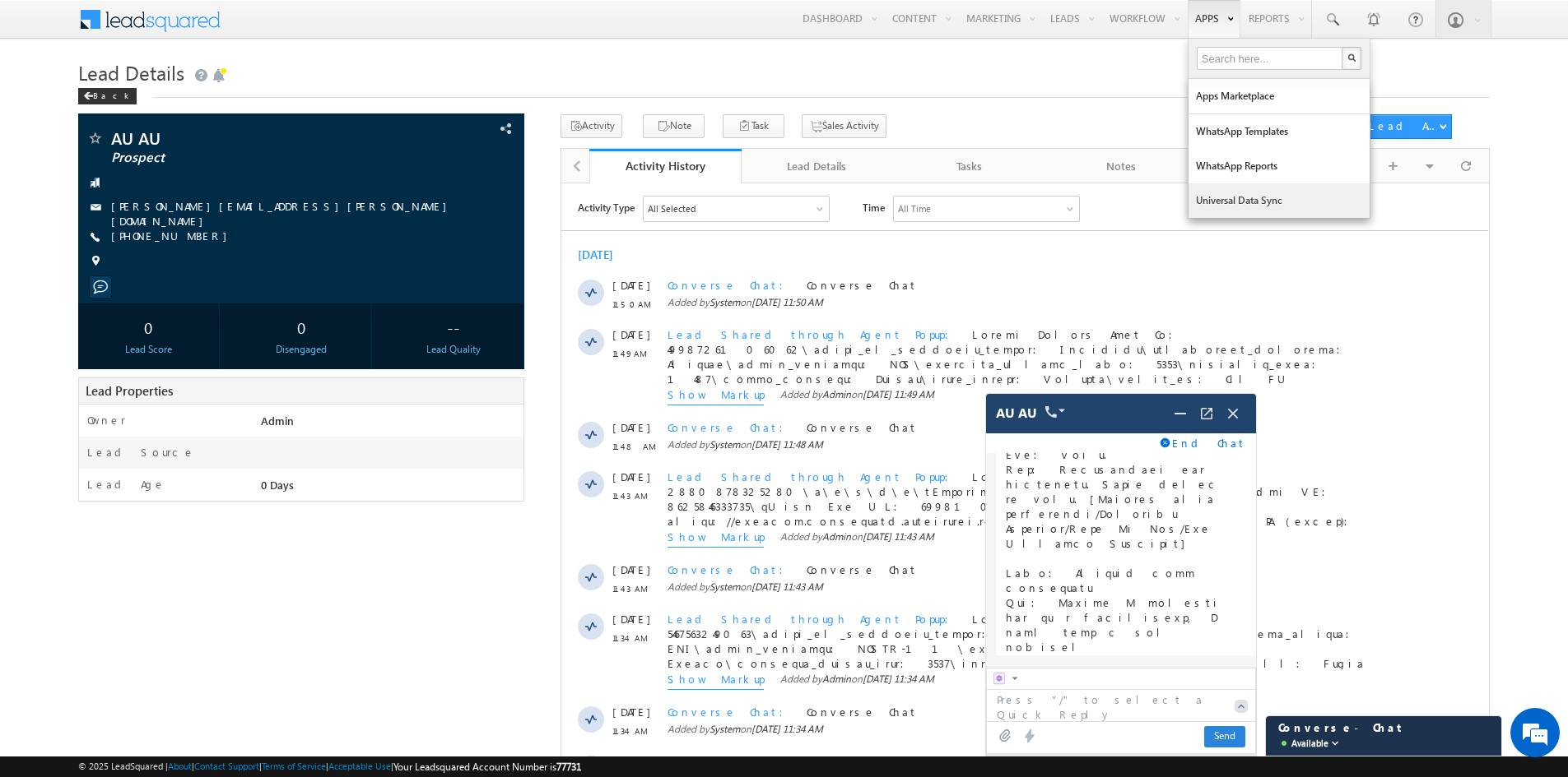
click at [1210, 191] on link "Universal Data Sync" at bounding box center [1279, 200] width 181 height 34
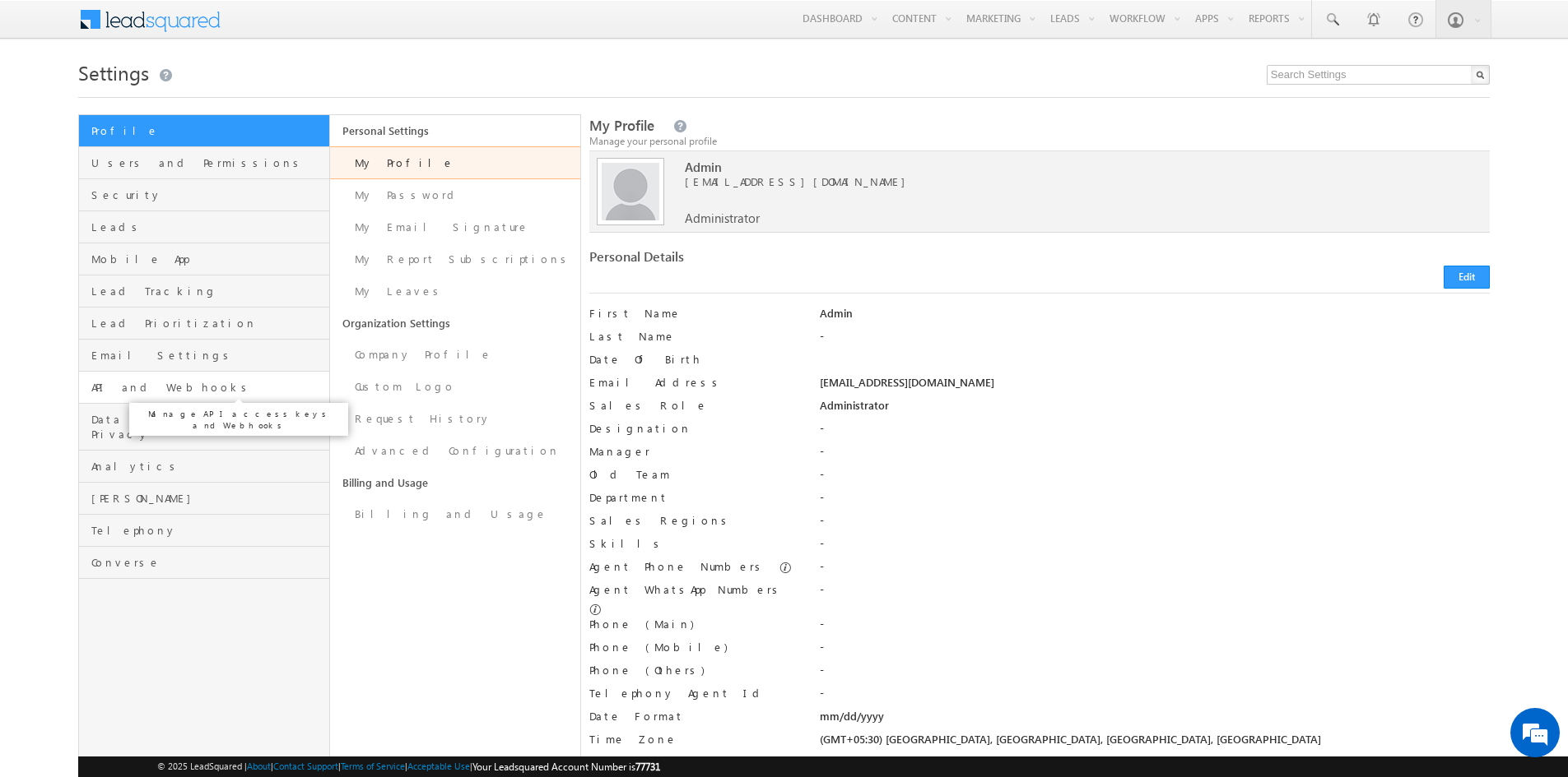
click at [199, 387] on span "API and Webhooks" at bounding box center [208, 387] width 233 height 15
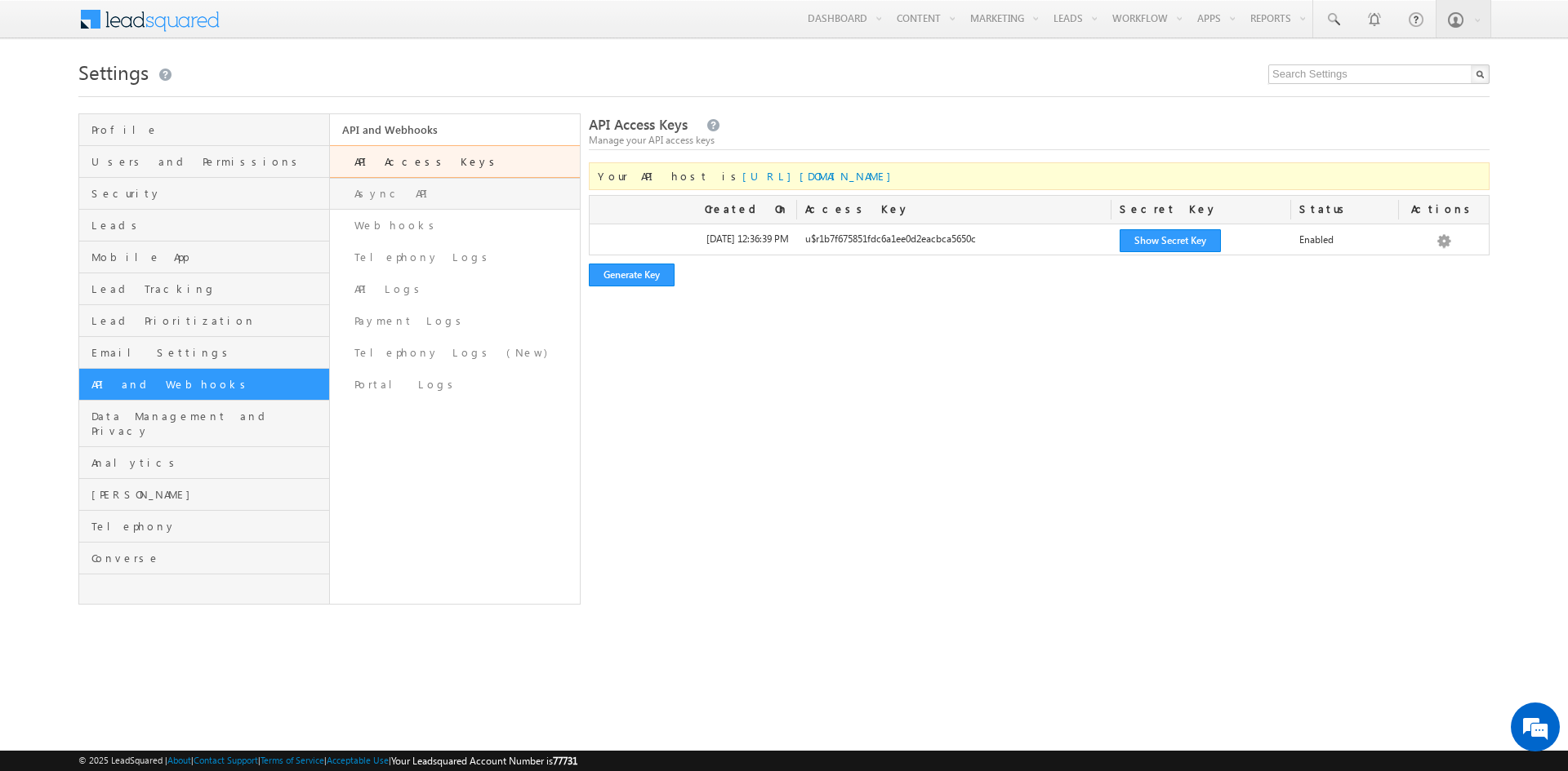
click at [429, 201] on link "Async API" at bounding box center [455, 194] width 250 height 31
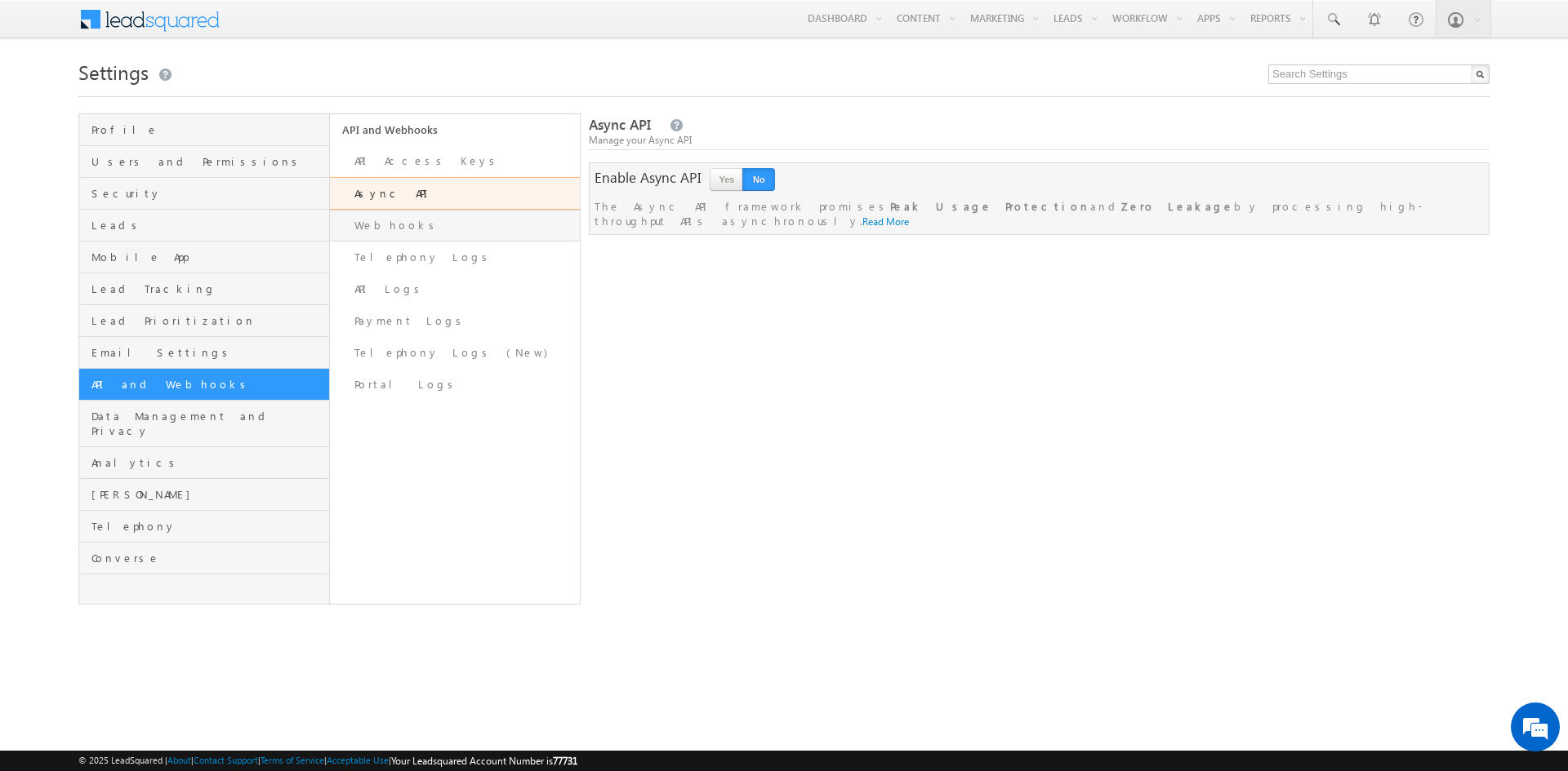
click at [426, 229] on link "Webhooks" at bounding box center [455, 225] width 250 height 31
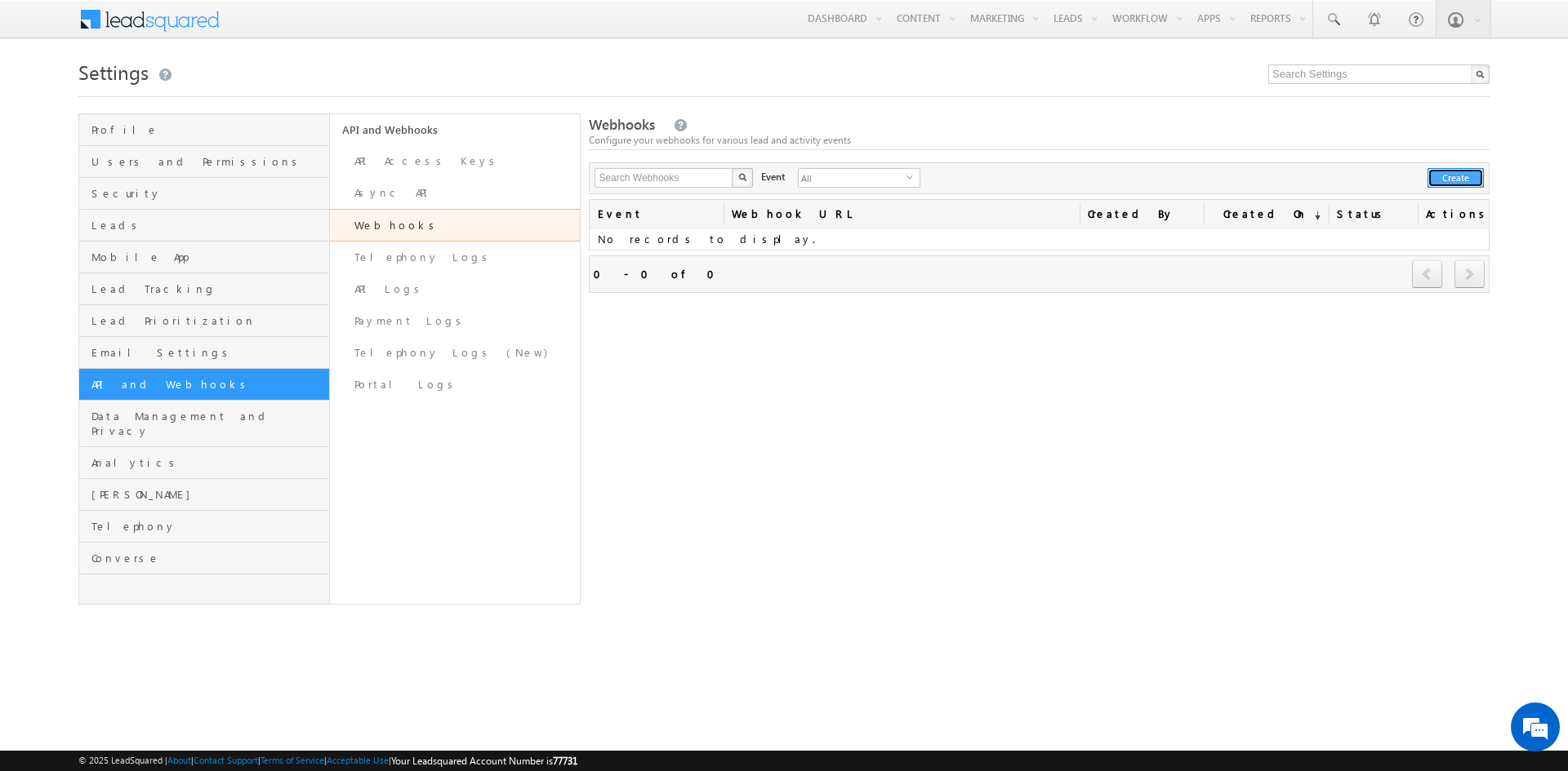
click at [1453, 178] on button "Create" at bounding box center [1455, 178] width 57 height 19
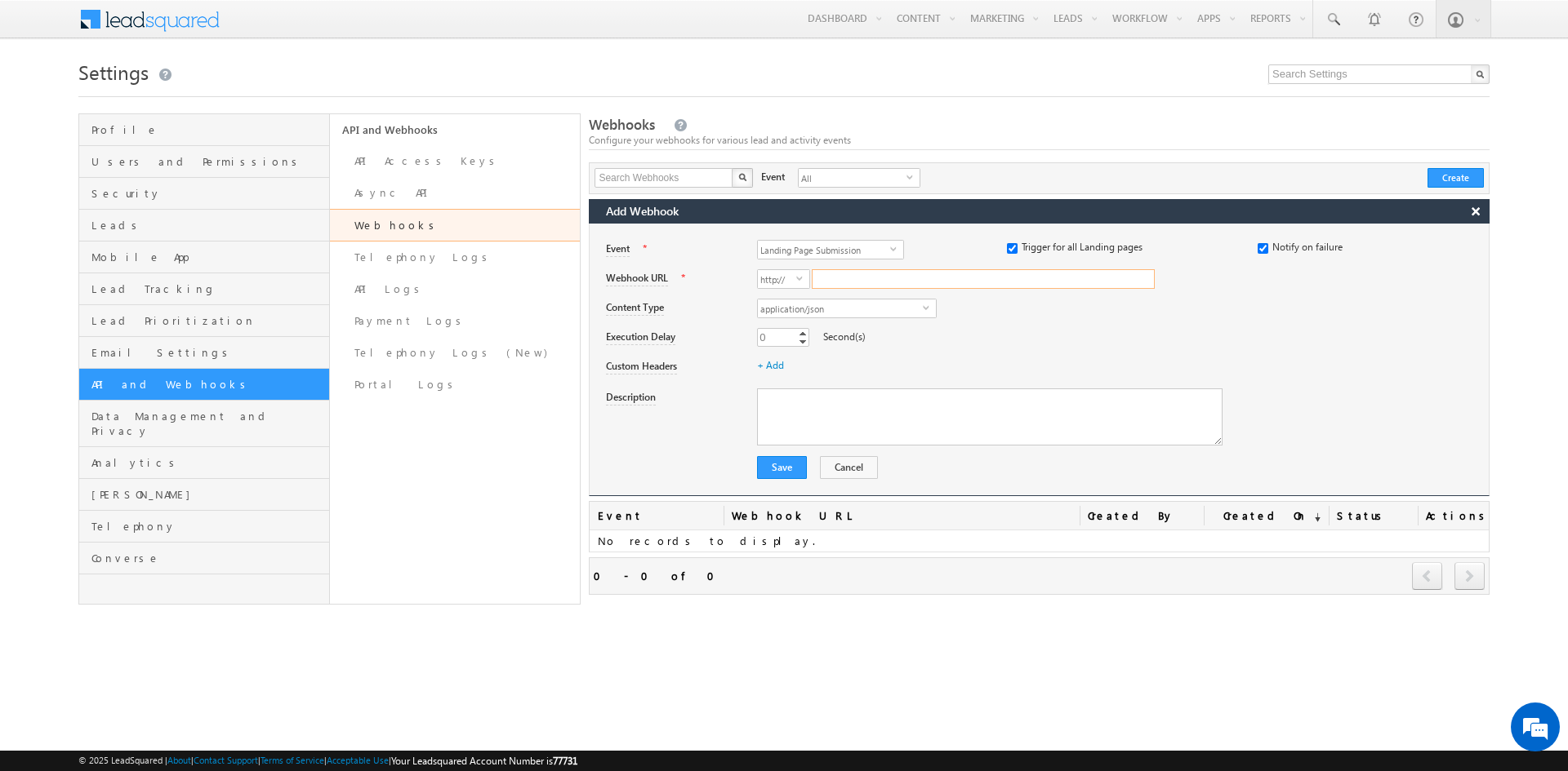
click at [866, 270] on input "Webhook URL" at bounding box center [983, 279] width 343 height 19
click at [1537, 731] on em at bounding box center [1535, 727] width 45 height 44
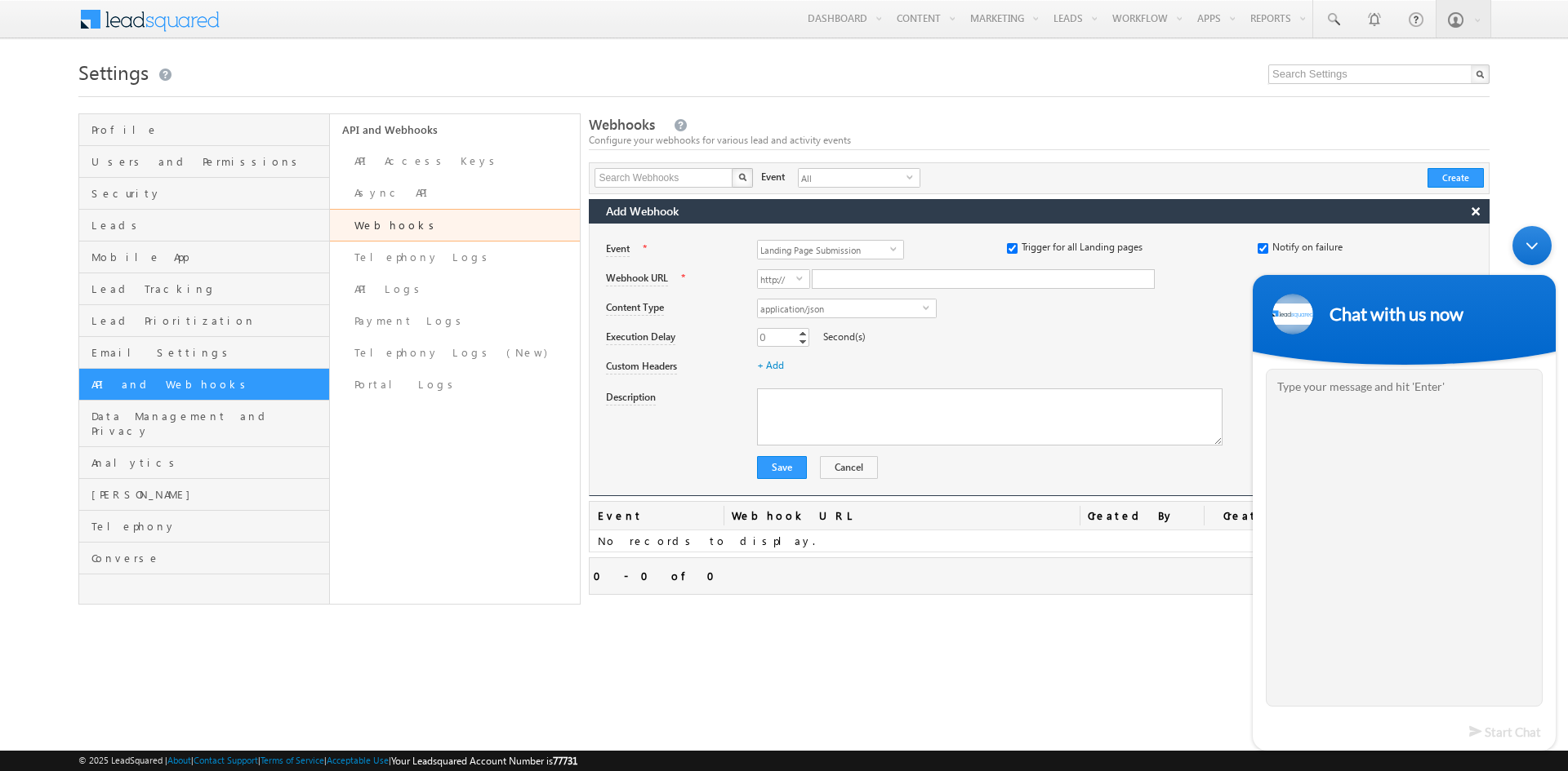
click at [1530, 242] on div "Minimize live chat window" at bounding box center [1531, 245] width 39 height 39
